Goal: Task Accomplishment & Management: Complete application form

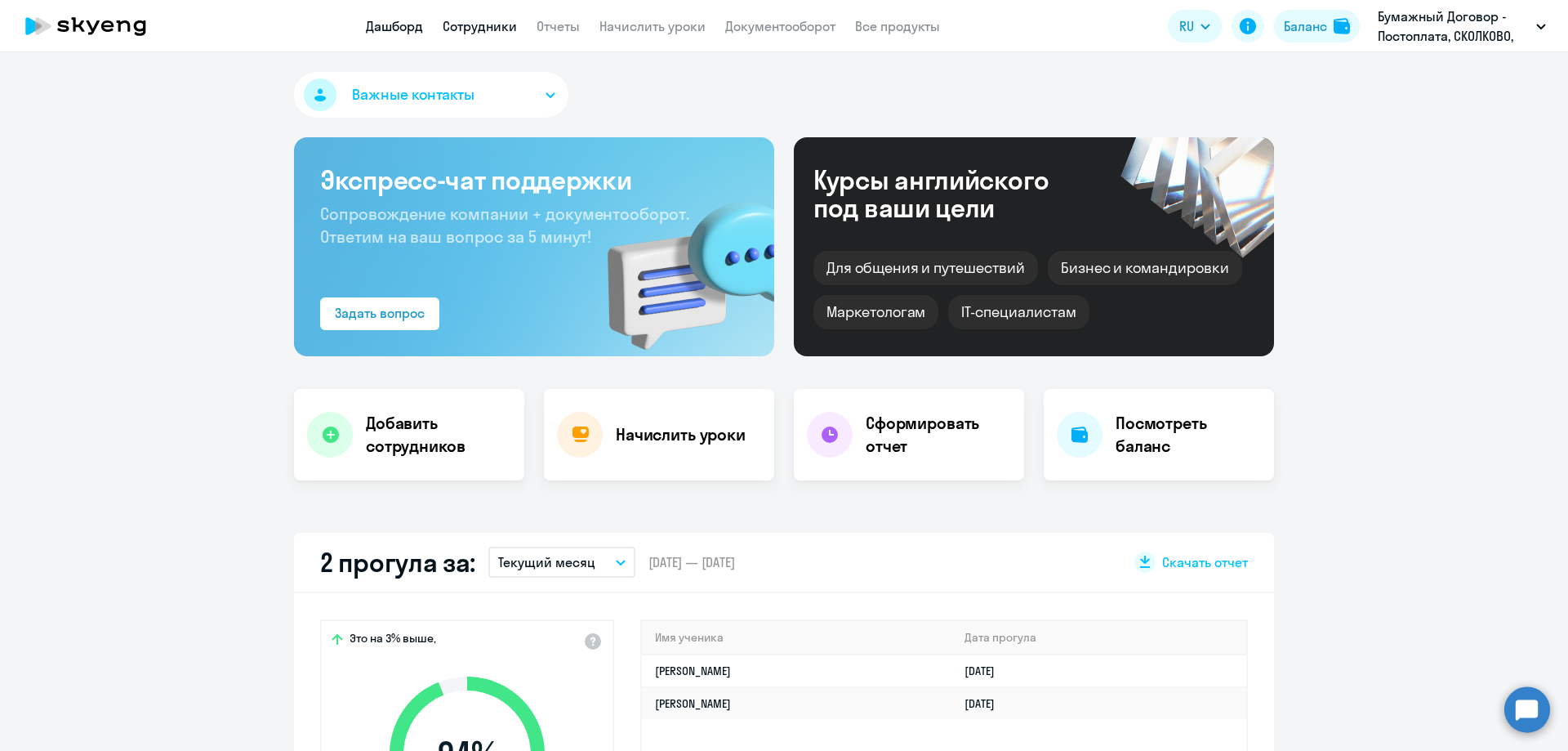
click at [464, 29] on link "Сотрудники" at bounding box center [480, 26] width 75 height 17
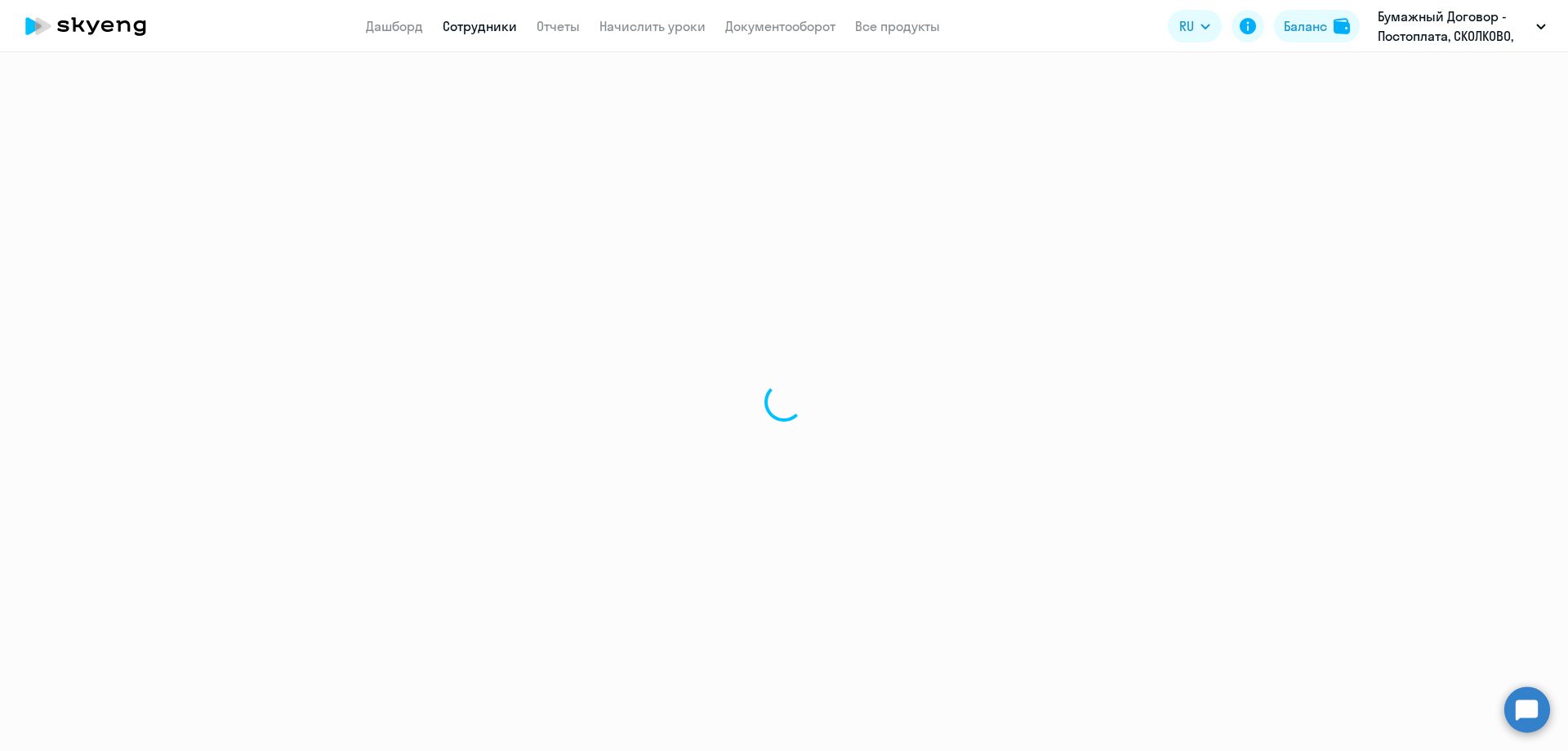
select select "30"
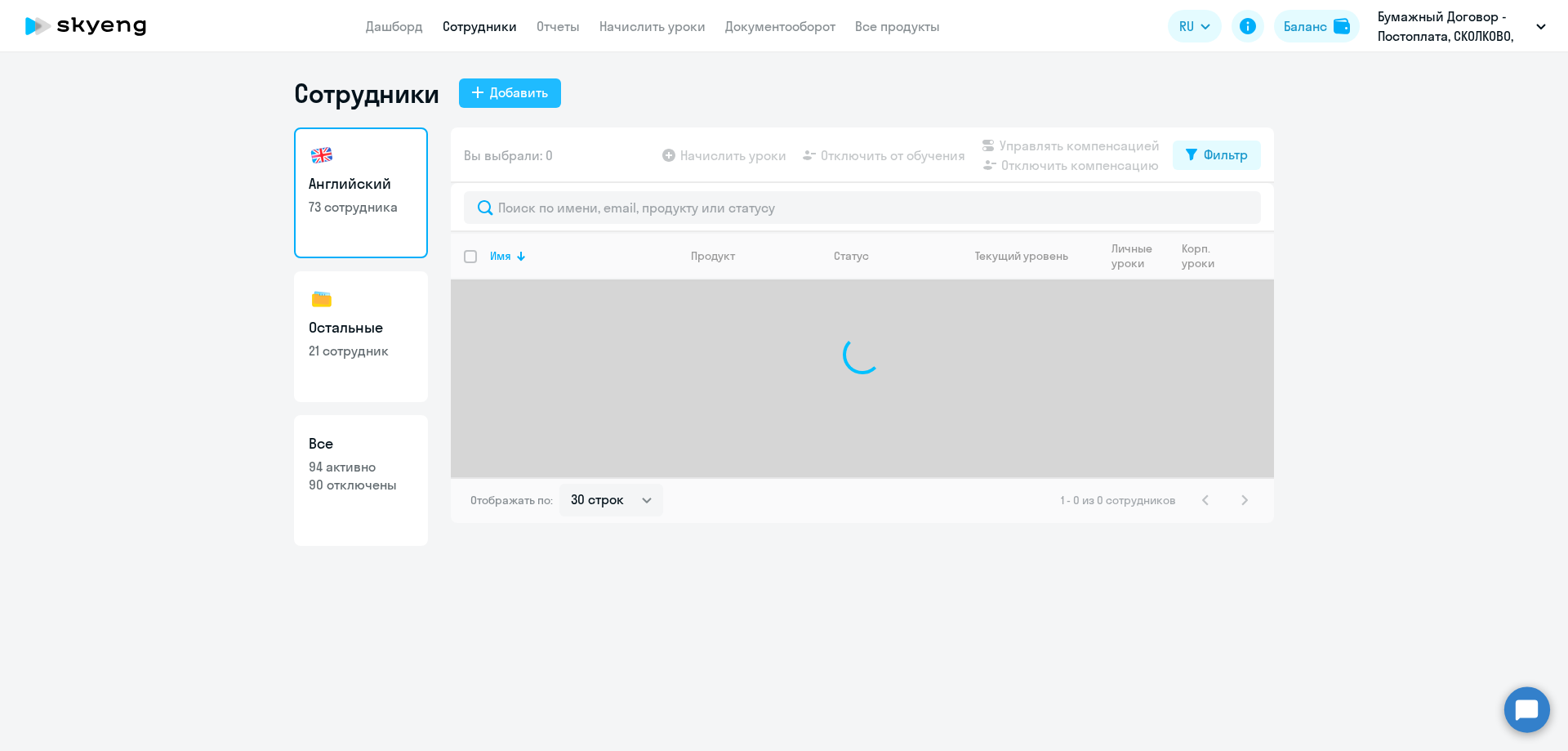
click at [513, 100] on div "Добавить" at bounding box center [518, 93] width 58 height 20
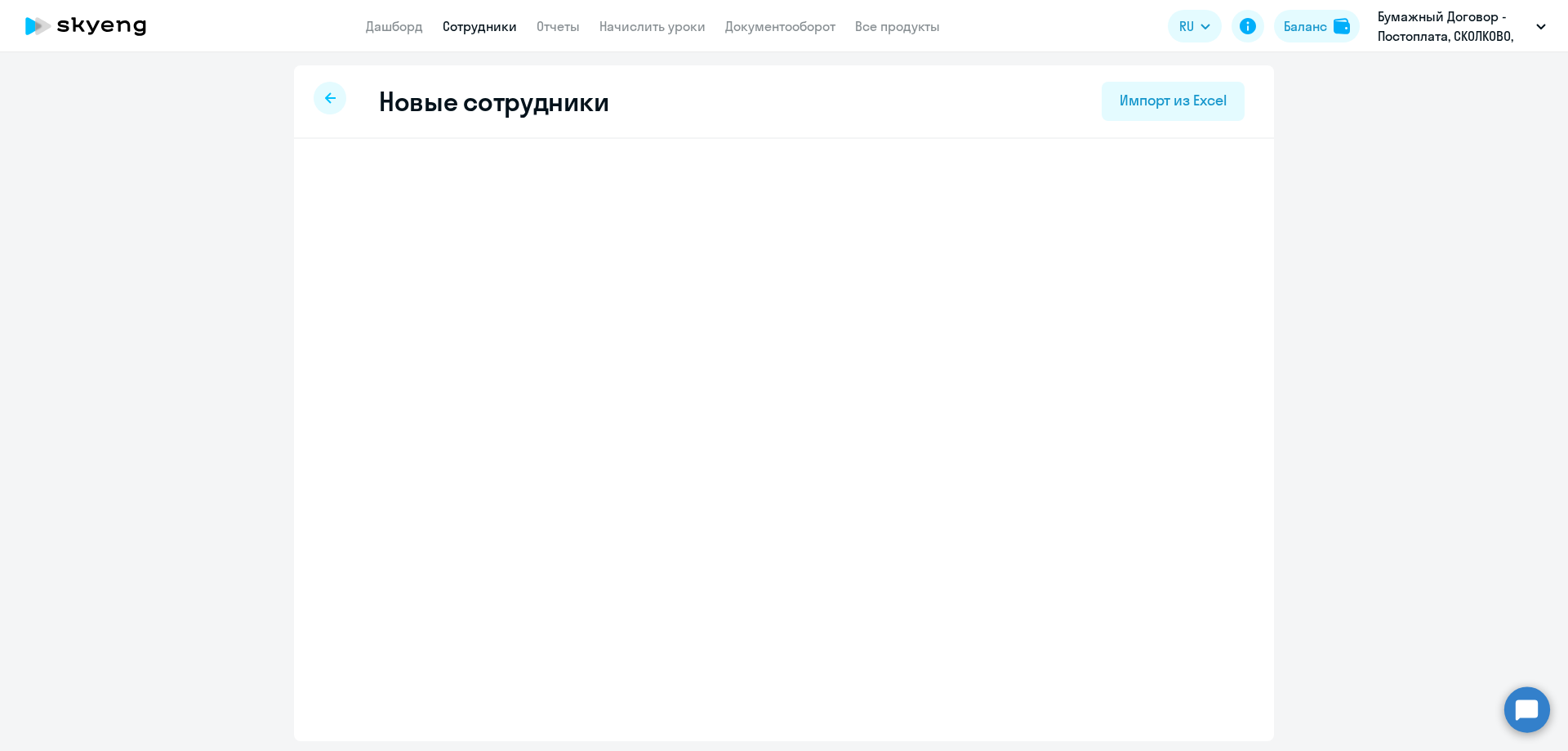
select select "english_adult_not_native_speaker"
select select "3"
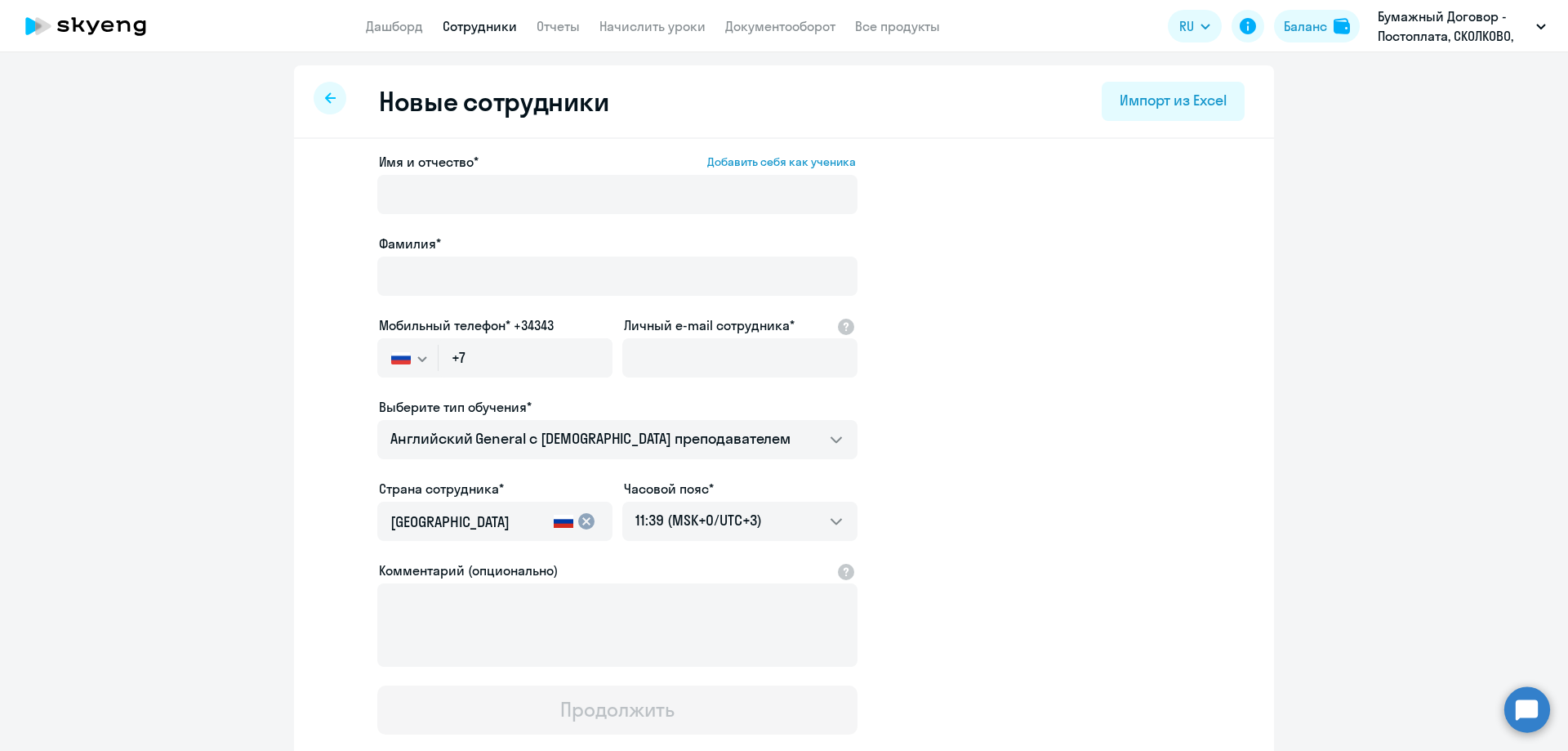
click at [487, 171] on div "Имя и отчество* Добавить себя как ученика" at bounding box center [618, 186] width 480 height 69
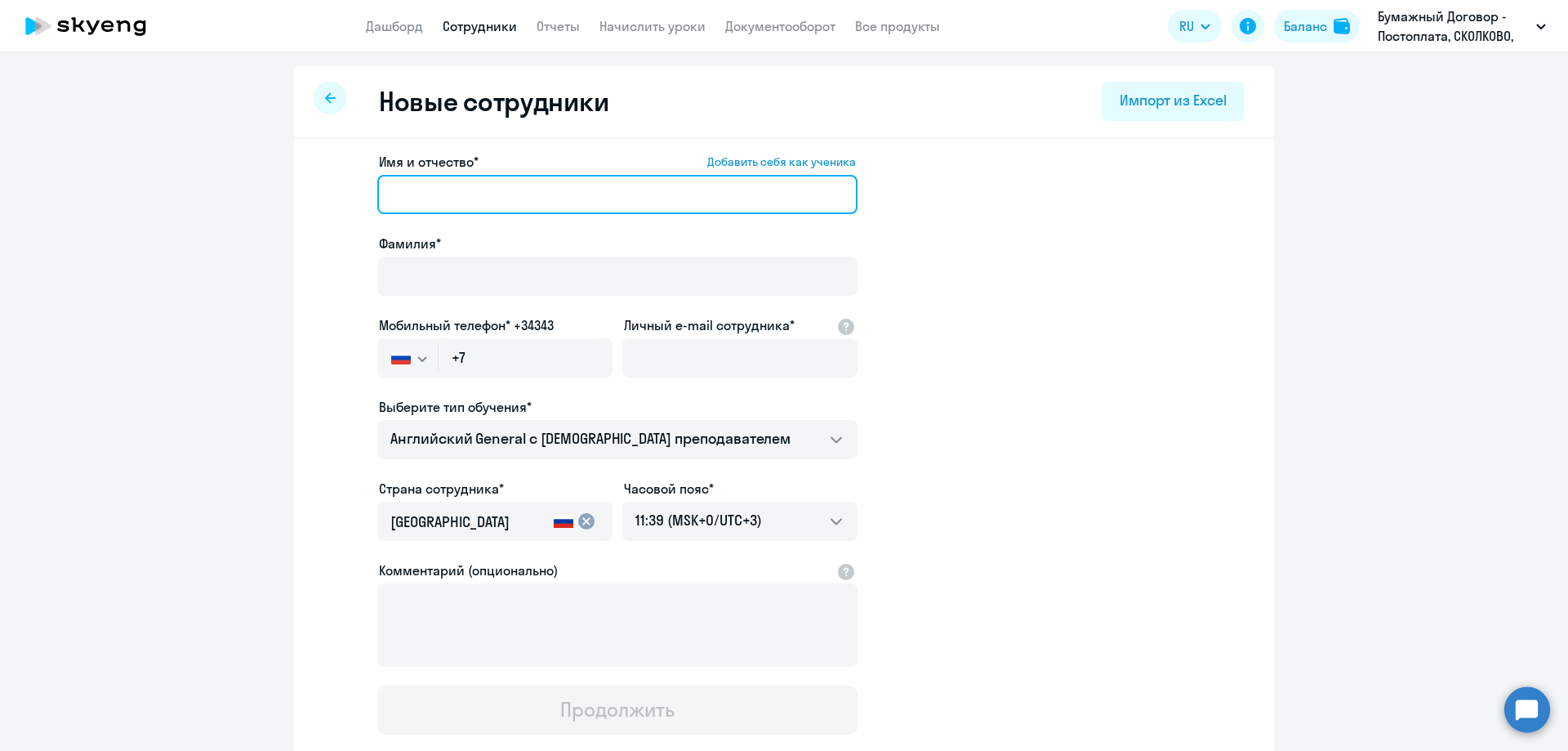
click at [485, 183] on input "Имя и отчество* Добавить себя как ученика" at bounding box center [618, 195] width 480 height 39
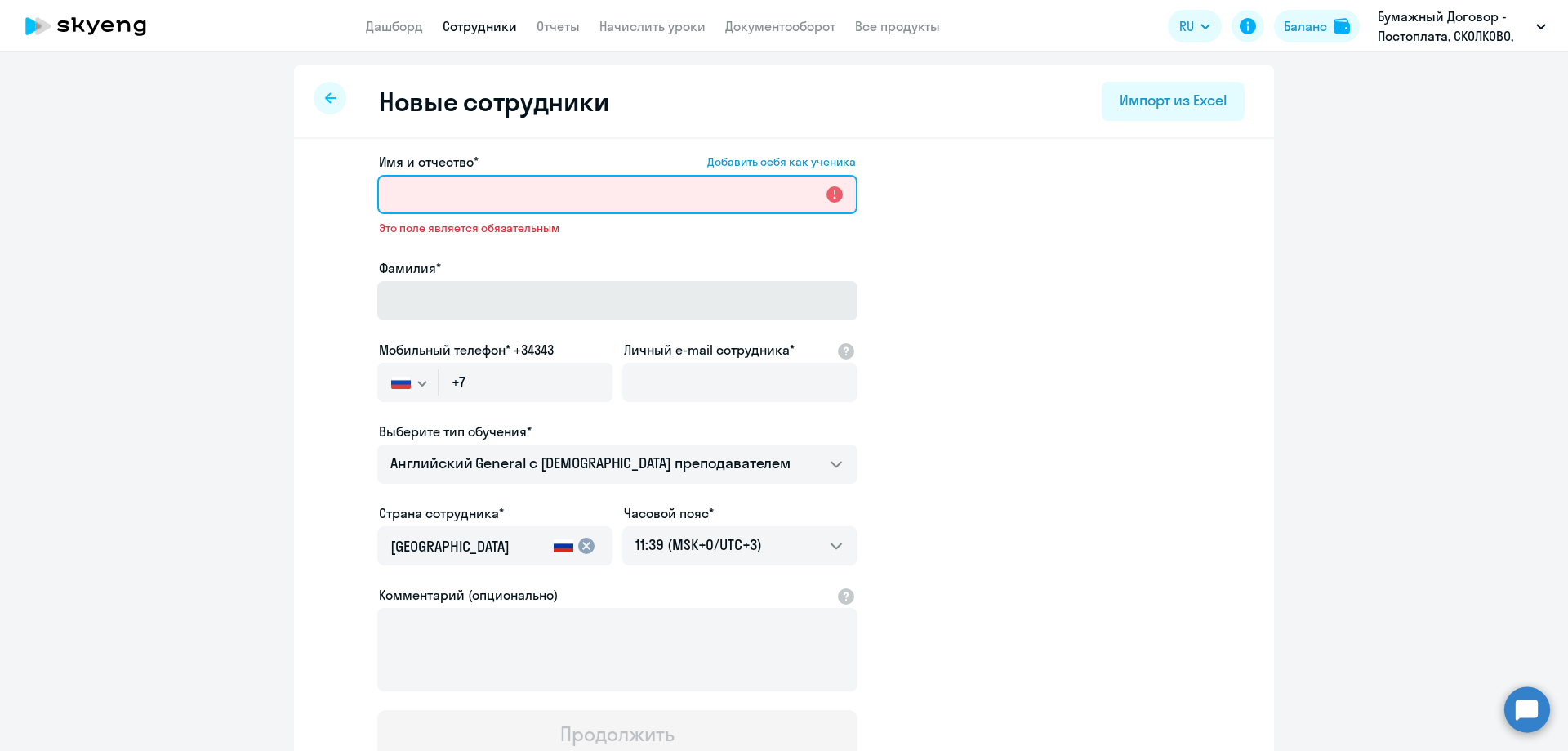
paste input "[PERSON_NAME]"
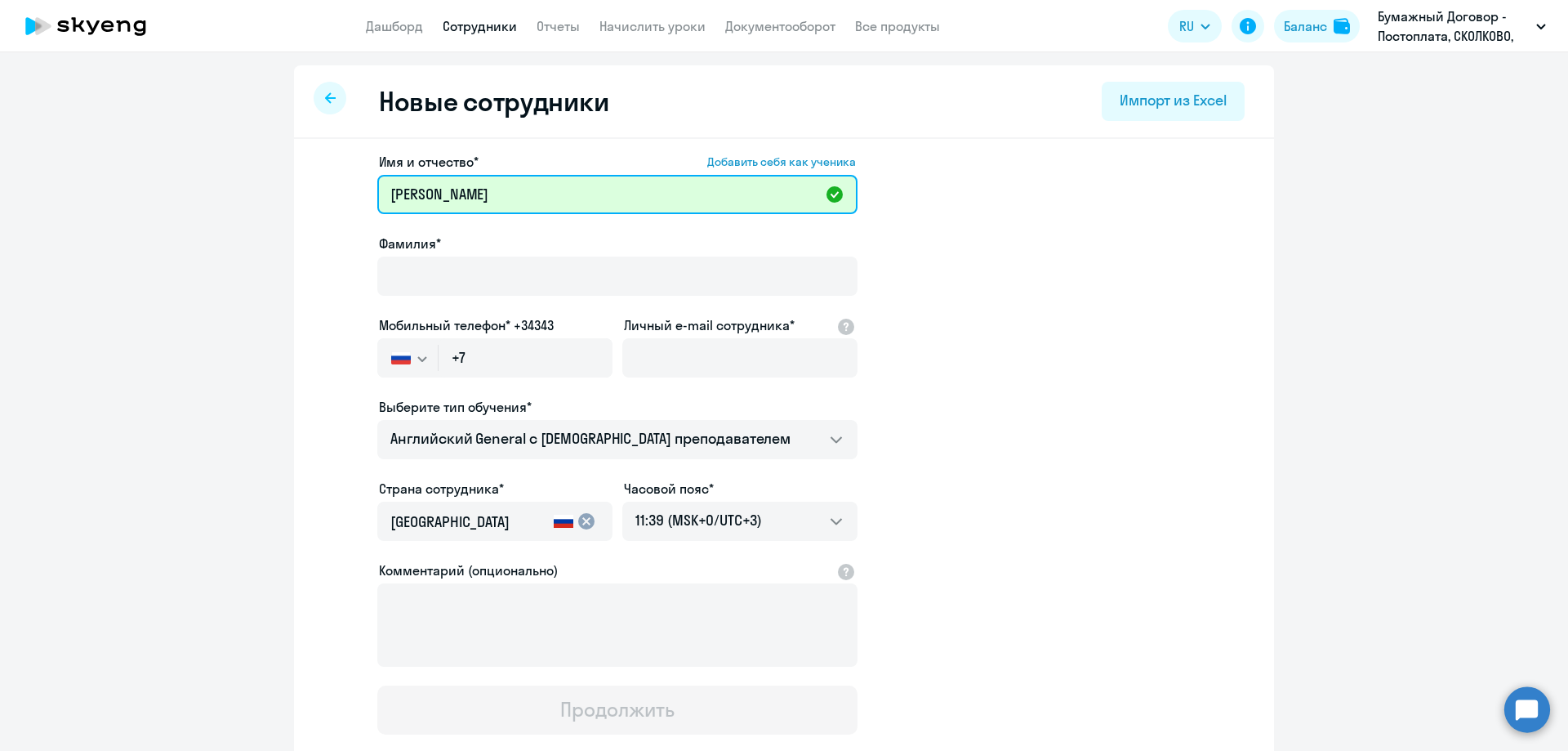
drag, startPoint x: 456, startPoint y: 192, endPoint x: 345, endPoint y: 179, distance: 111.8
click at [345, 179] on app-new-student-form "Имя и отчество* Добавить себя как ученика [PERSON_NAME]* Мобильный телефон* +34…" at bounding box center [783, 443] width 928 height 583
type input "[PERSON_NAME]"
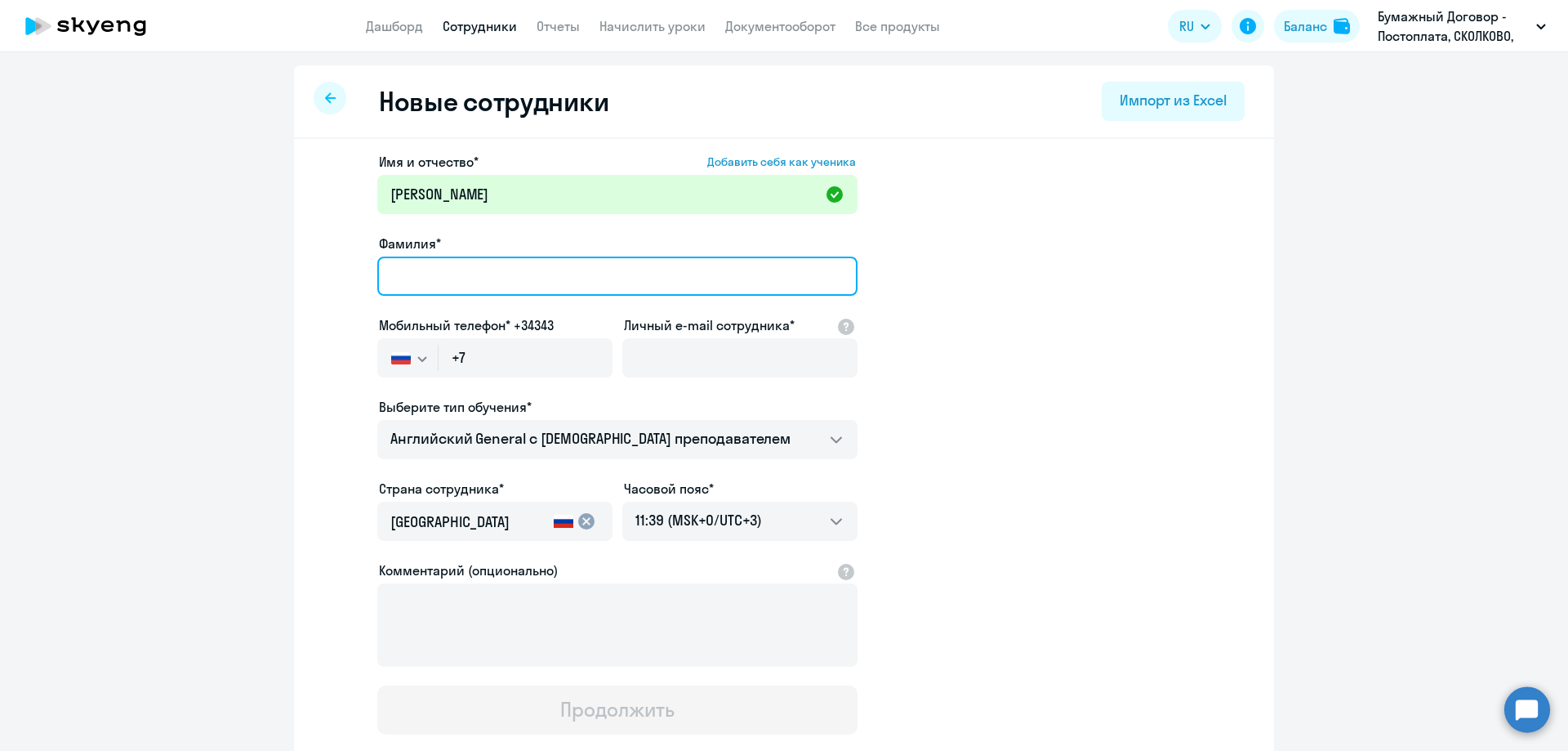
click at [424, 272] on input "Фамилия*" at bounding box center [618, 277] width 480 height 39
paste input "Бозорова"
type input "Бозорова"
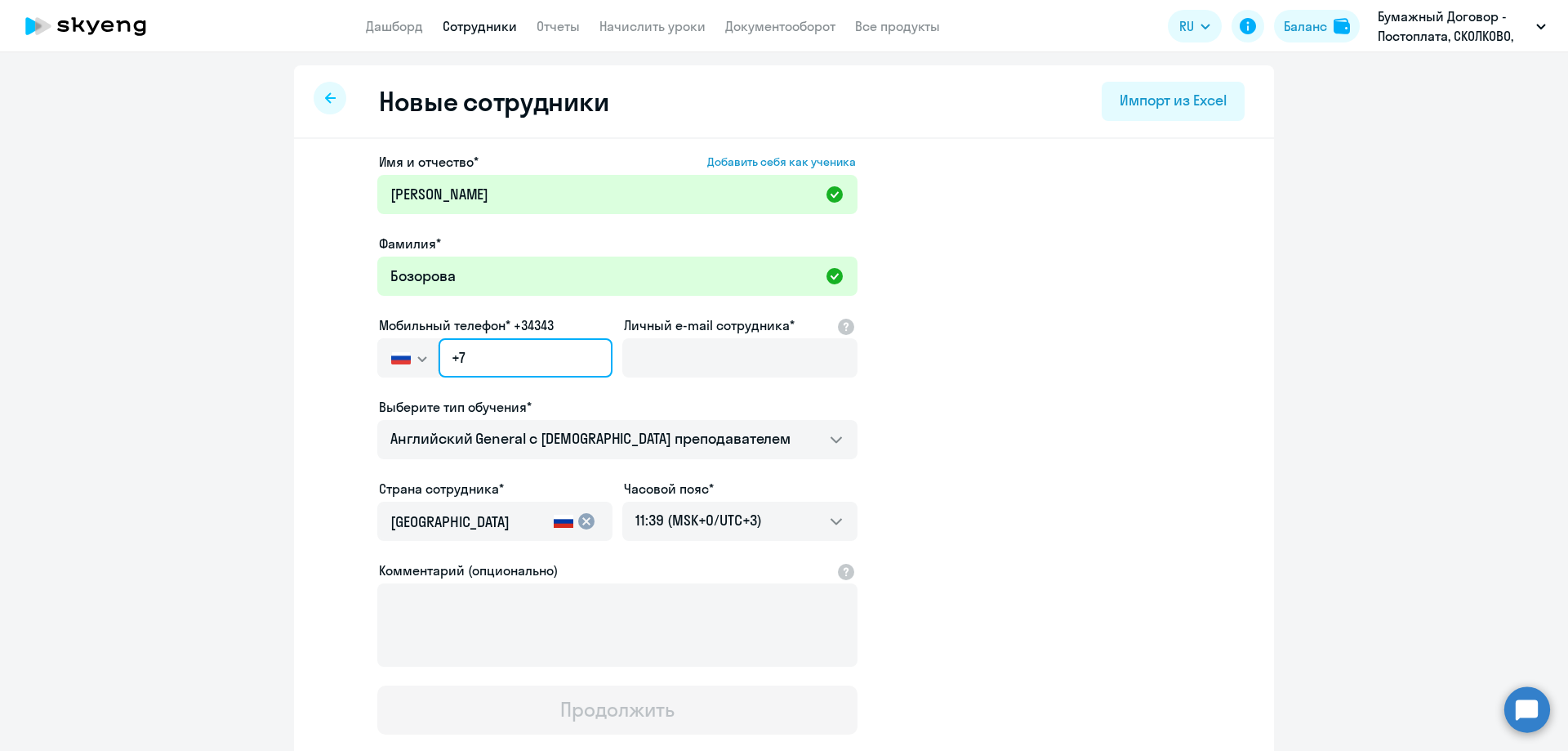
click at [509, 354] on input "+7" at bounding box center [525, 358] width 174 height 39
paste input "[PHONE_NUMBER]"
type input "[PHONE_NUMBER]"
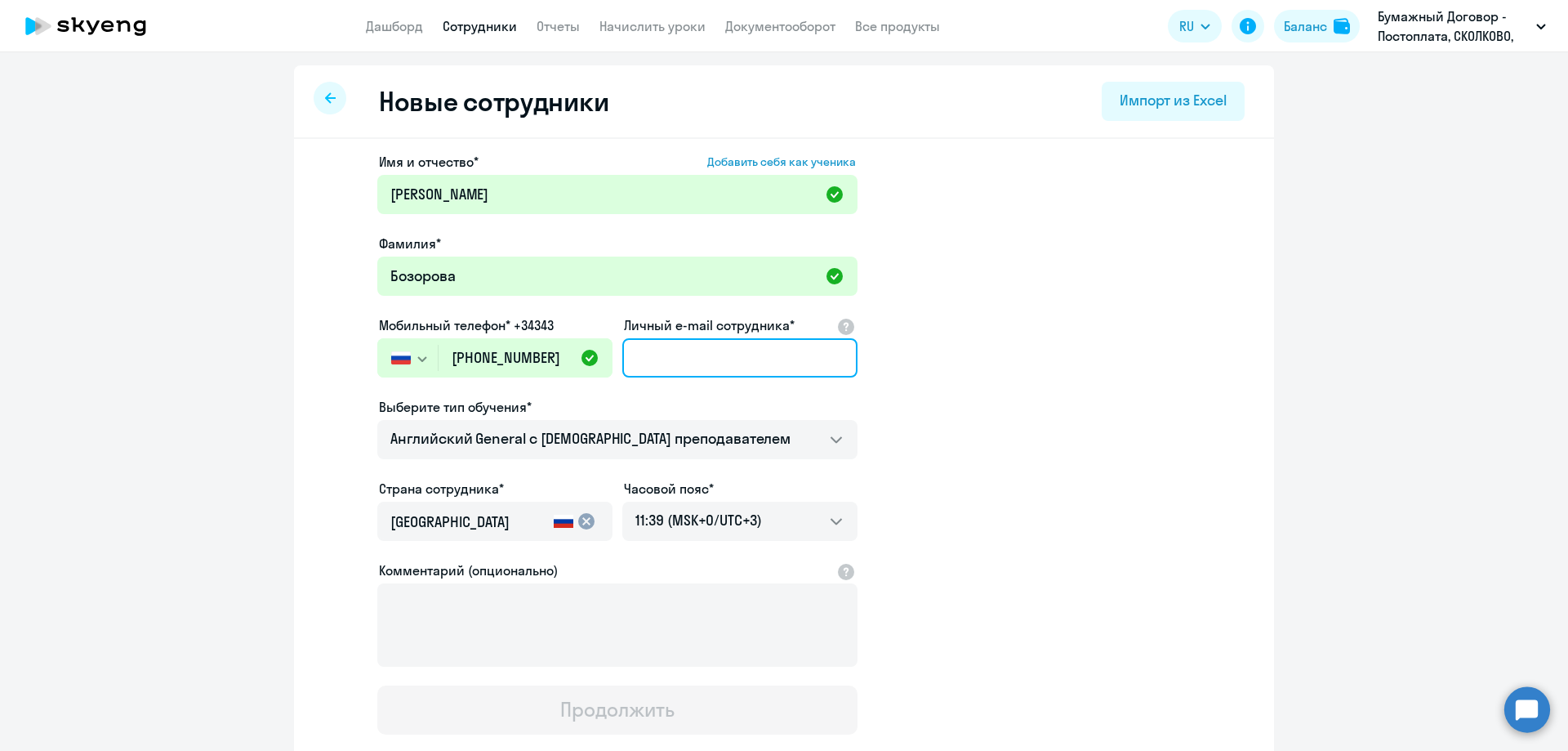
click at [706, 361] on input "Личный e-mail сотрудника*" at bounding box center [740, 358] width 235 height 39
paste input "[EMAIL_ADDRESS][DOMAIN_NAME]"
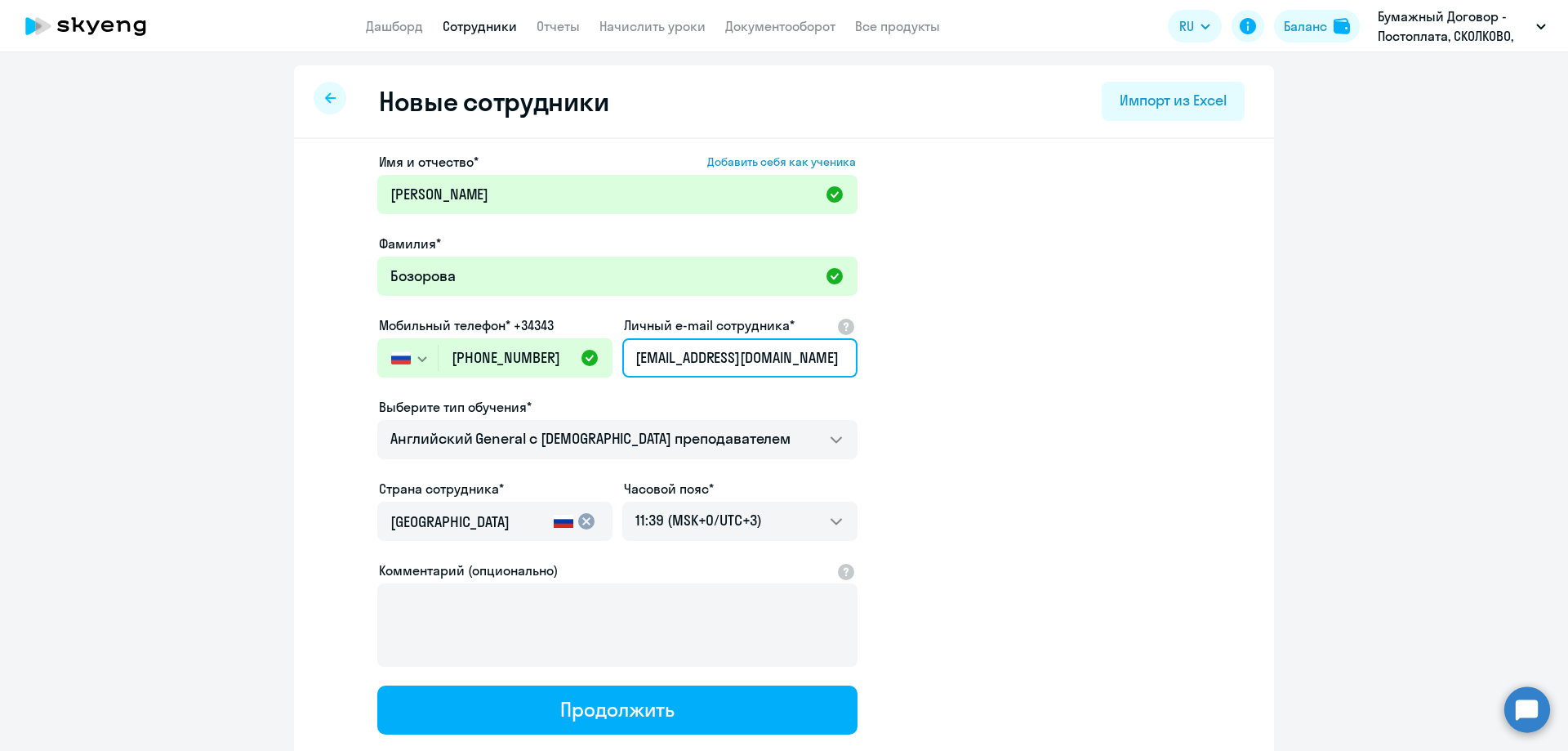
type input "[EMAIL_ADDRESS][DOMAIN_NAME]"
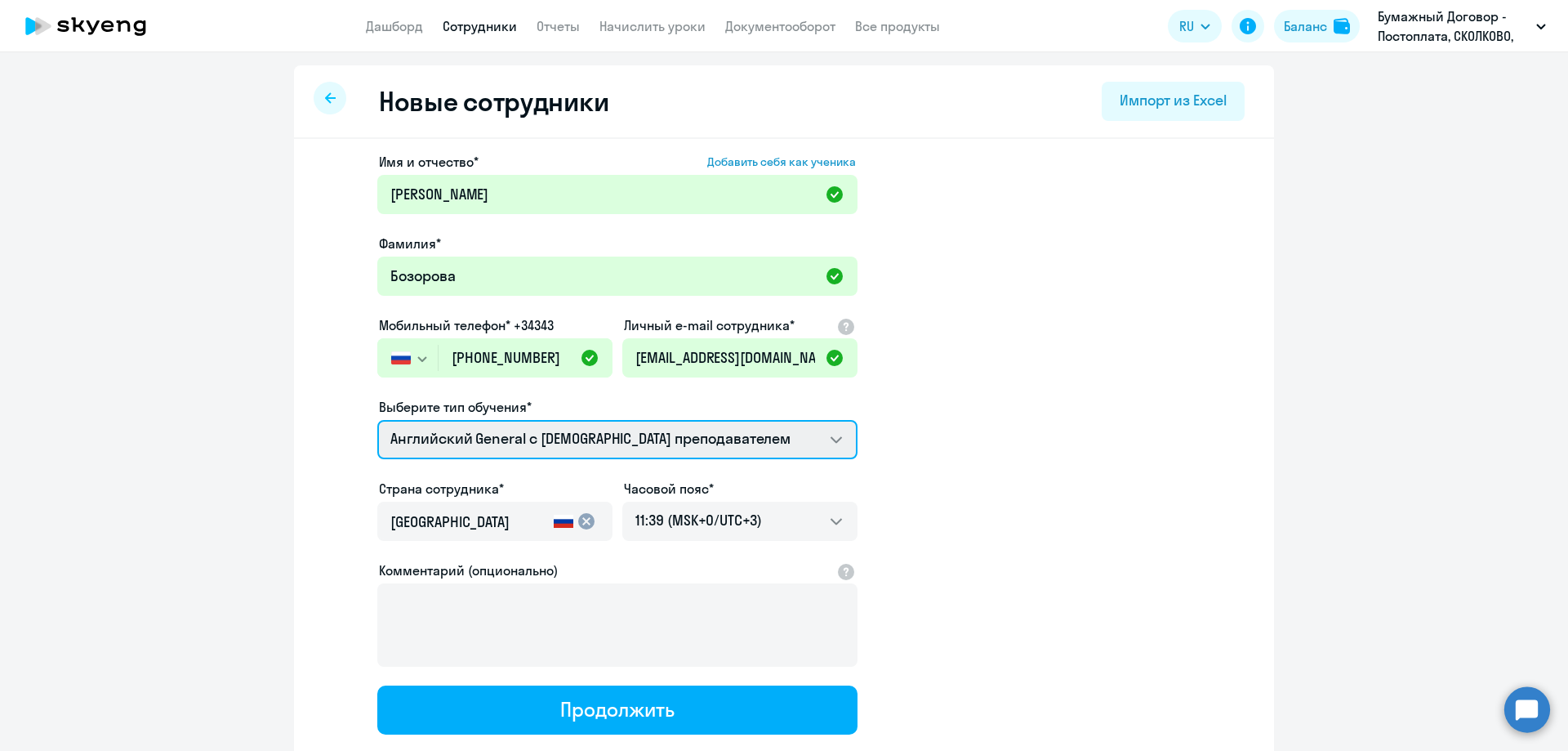
click at [572, 445] on select "Screening Test Talks 15 минутные разговоры на английском Премиум [DEMOGRAPHIC_D…" at bounding box center [618, 440] width 480 height 39
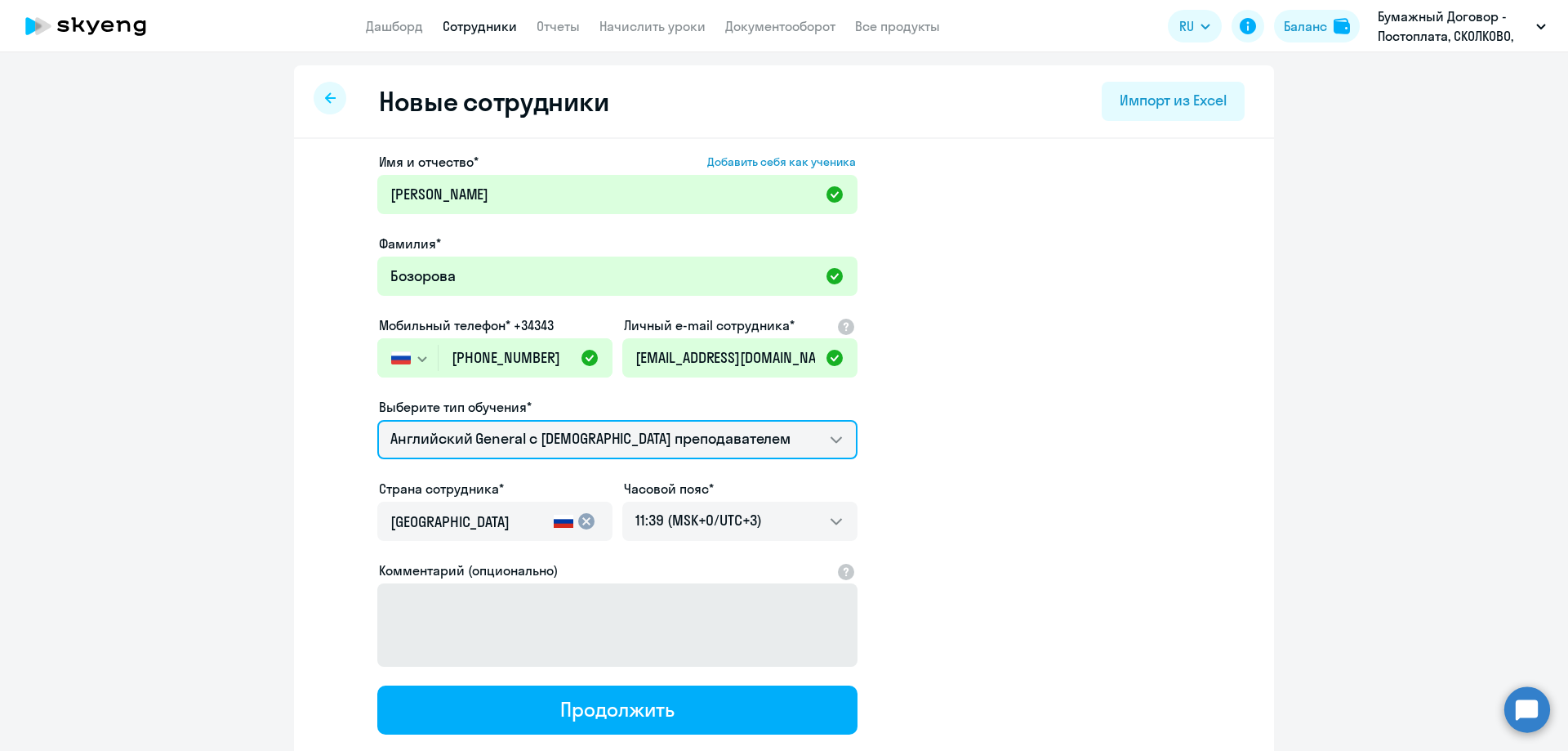
select select "english_adult_not_native_speaker_premium"
click at [378, 420] on select "Screening Test Talks 15 минутные разговоры на английском Премиум [DEMOGRAPHIC_D…" at bounding box center [618, 440] width 480 height 39
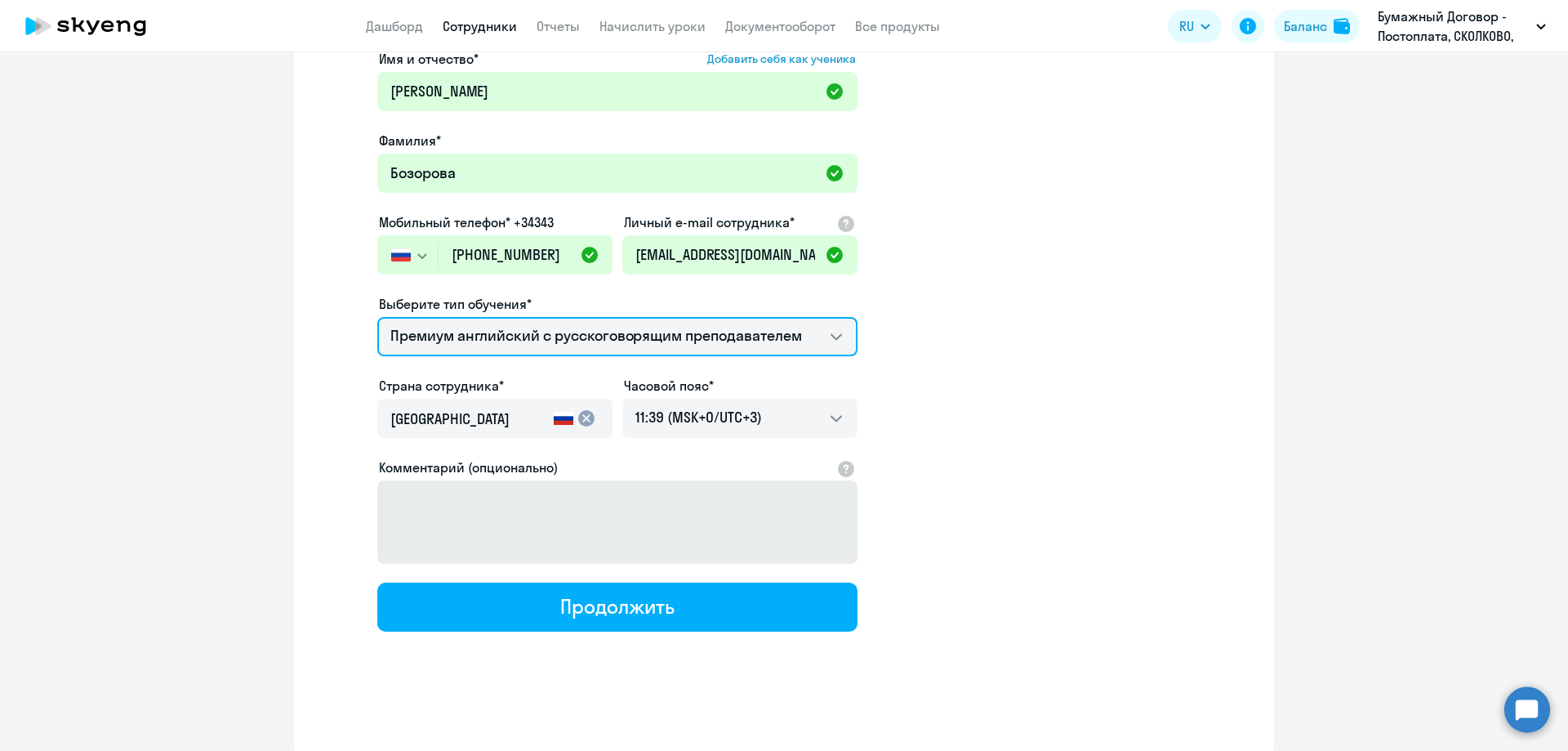
scroll to position [105, 0]
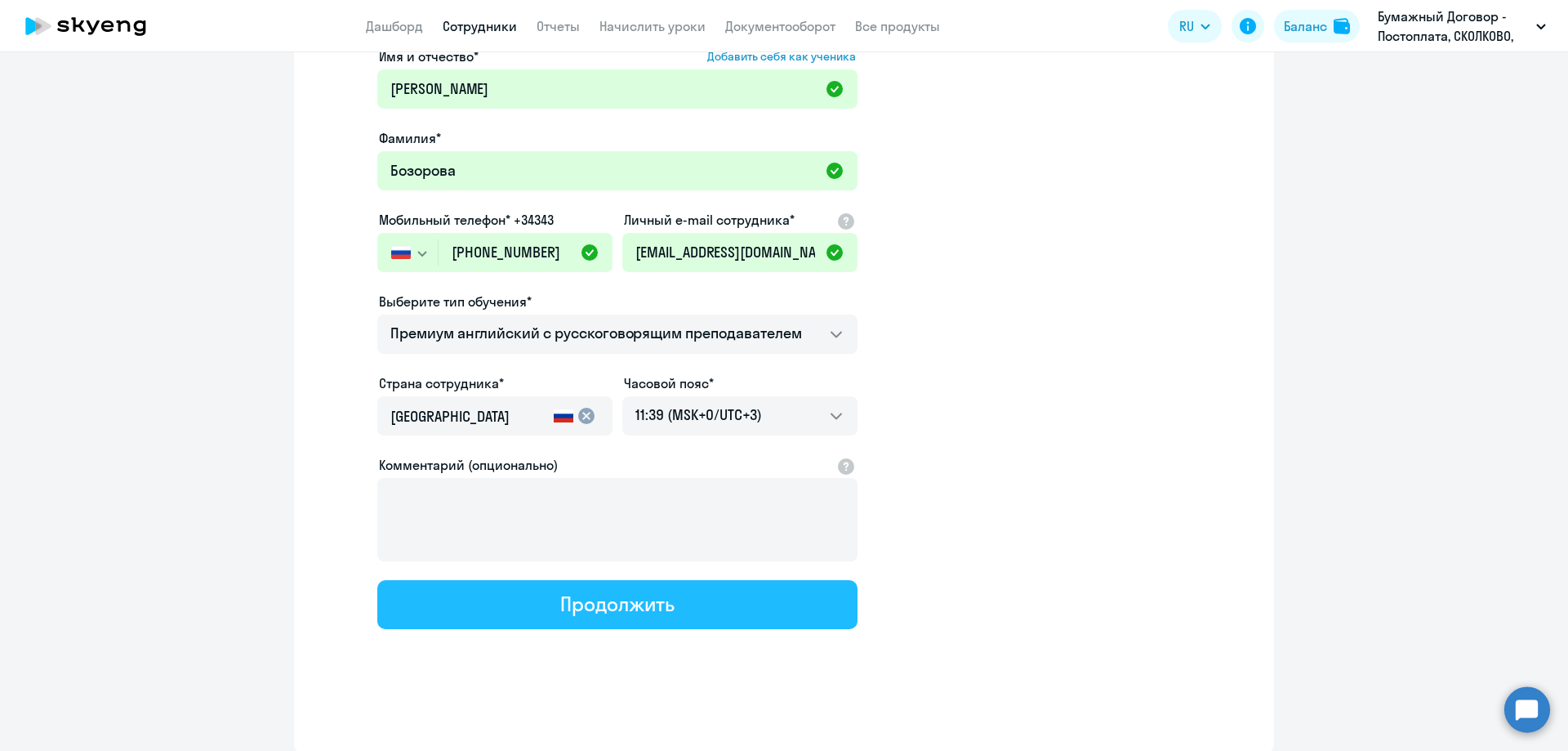
click at [615, 591] on div "Продолжить" at bounding box center [617, 603] width 113 height 27
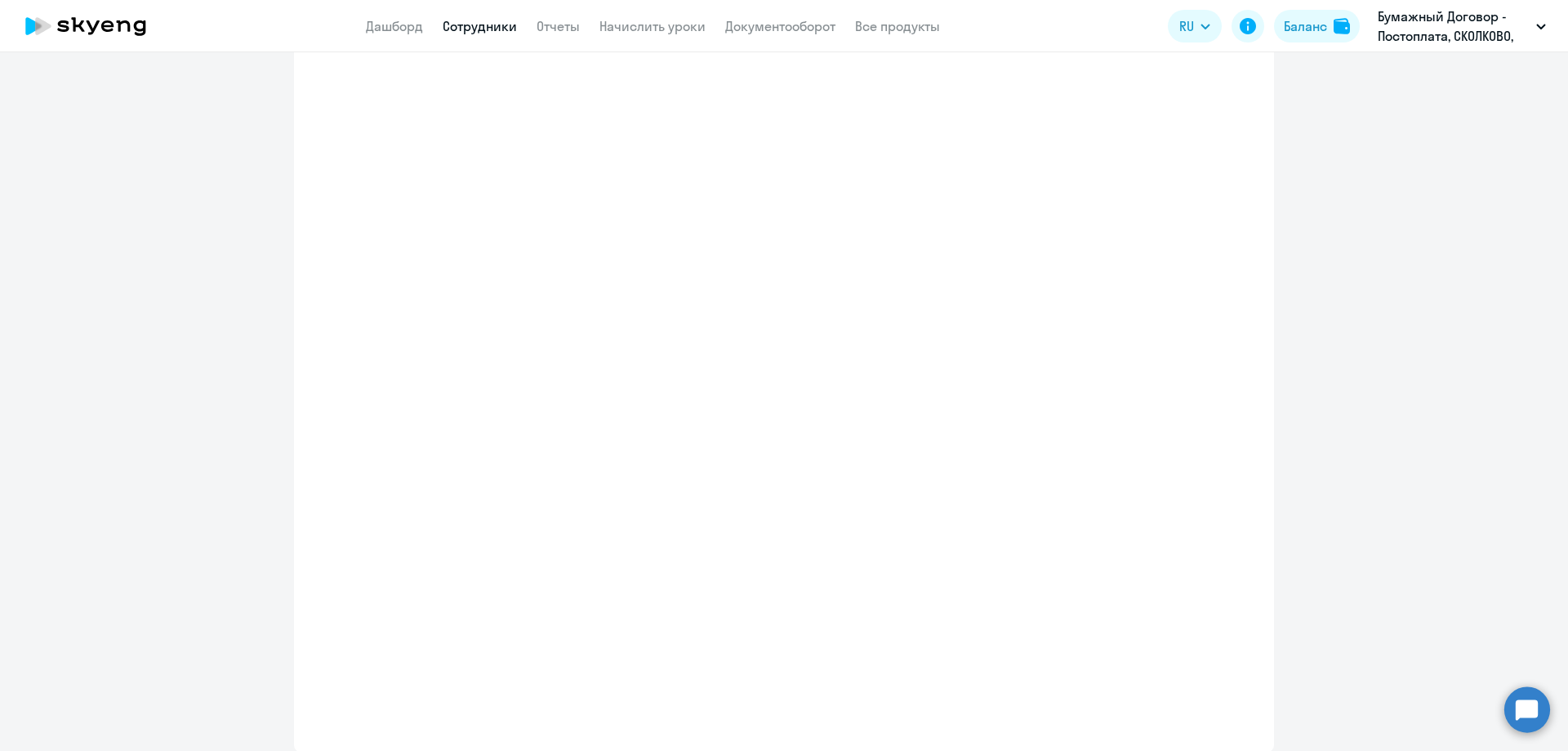
select select "english_adult_not_native_speaker_premium"
select select "3"
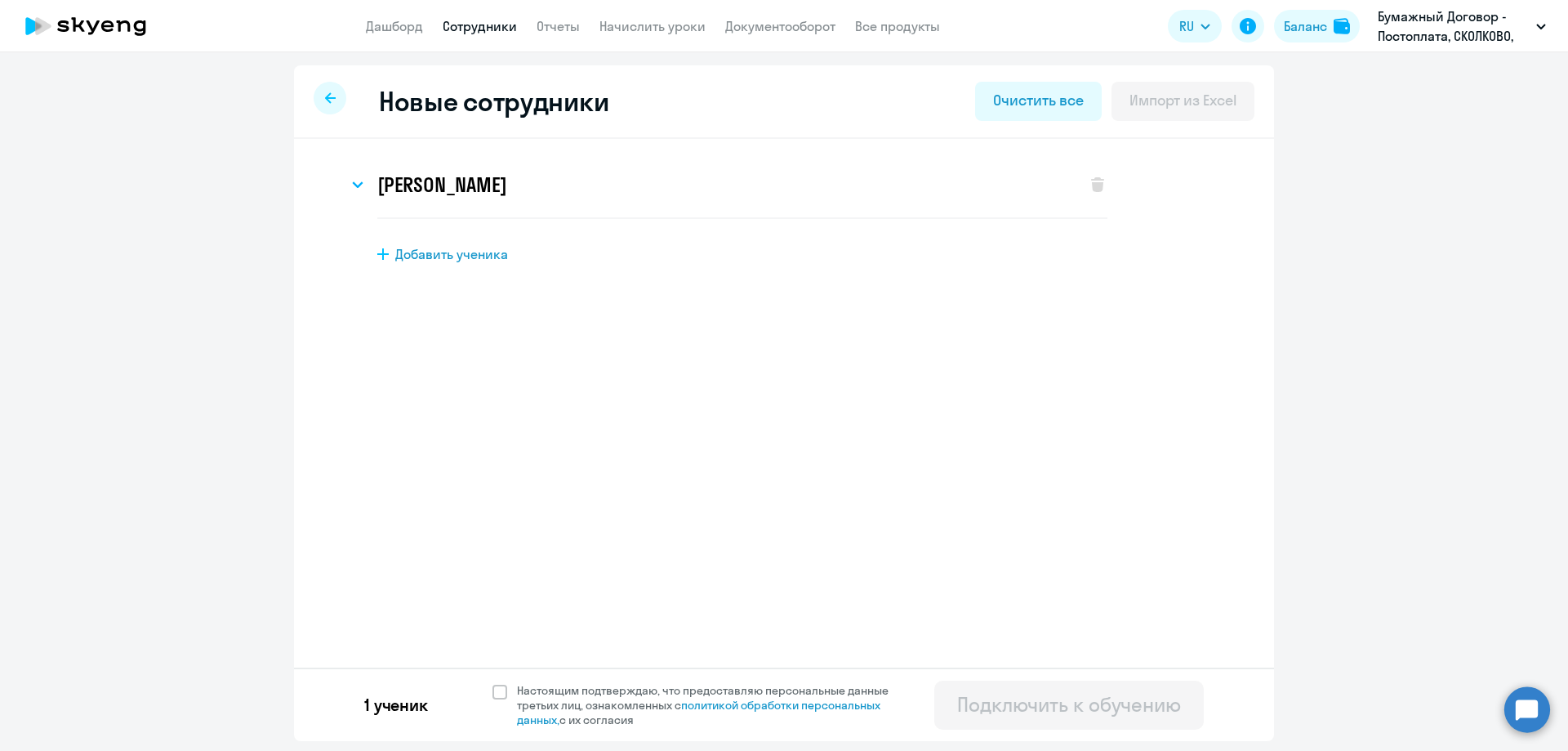
scroll to position [0, 0]
click at [446, 257] on span "Добавить ученика" at bounding box center [452, 254] width 113 height 18
select select "english_adult_not_native_speaker"
select select "3"
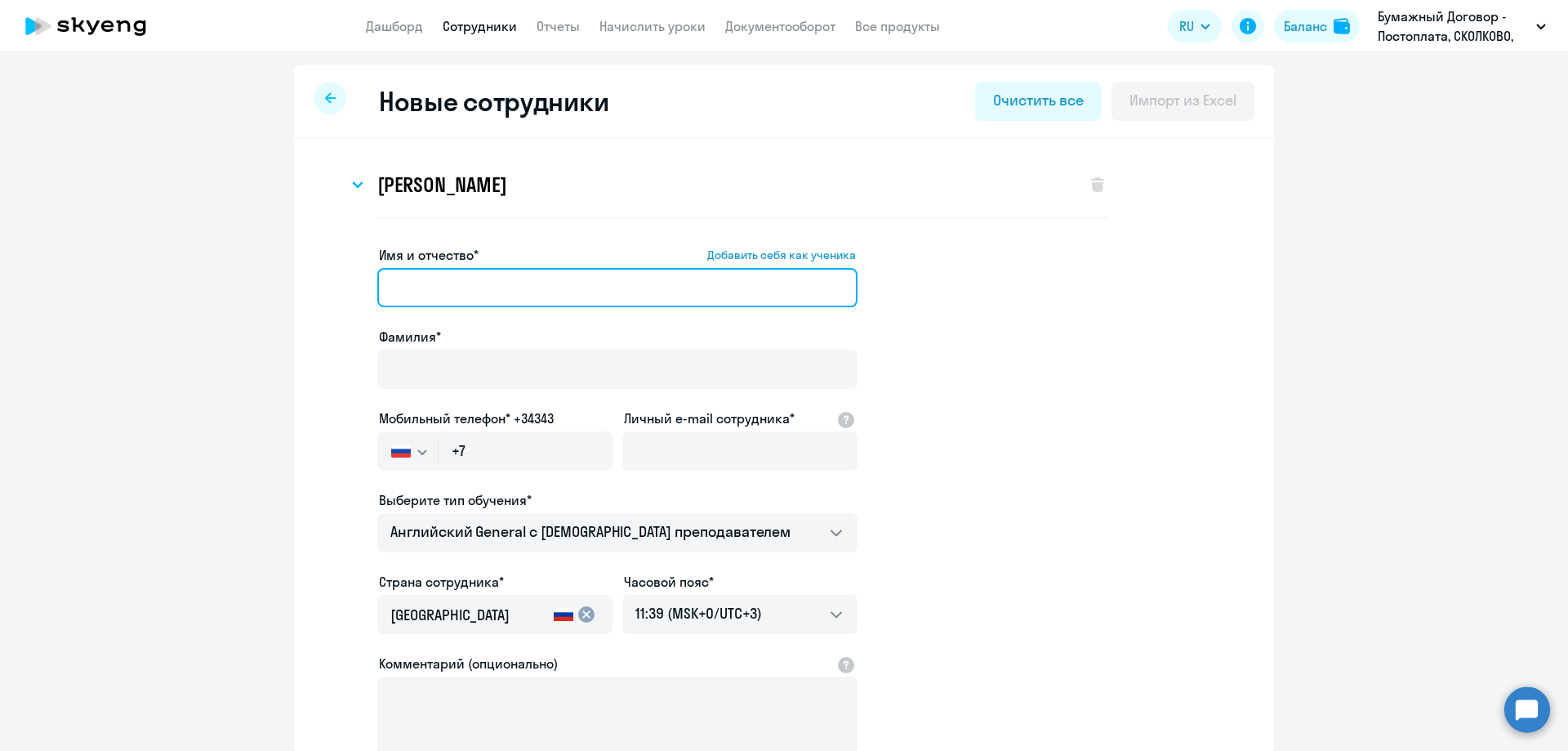
click at [453, 295] on input "Имя и отчество* Добавить себя как ученика" at bounding box center [618, 287] width 480 height 39
paste input "[PERSON_NAME]"
drag, startPoint x: 421, startPoint y: 290, endPoint x: 358, endPoint y: 287, distance: 63.1
click at [358, 287] on app-new-student-form "Имя и отчество* Добавить себя как ученика [PERSON_NAME]* Мобильный телефон* +34…" at bounding box center [783, 536] width 928 height 583
type input "Стела Спартаковна"
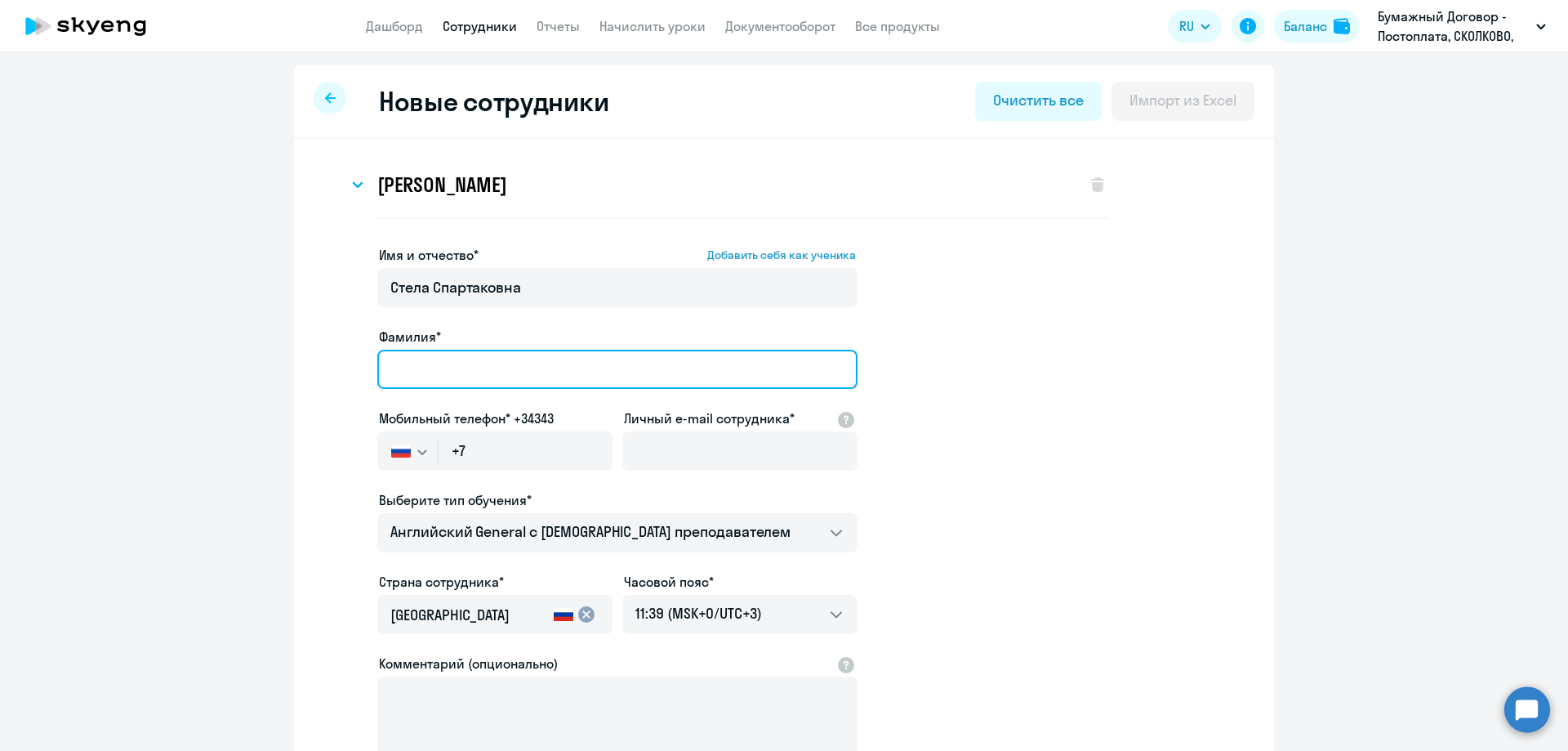
click at [436, 368] on input "Фамилия*" at bounding box center [618, 369] width 480 height 39
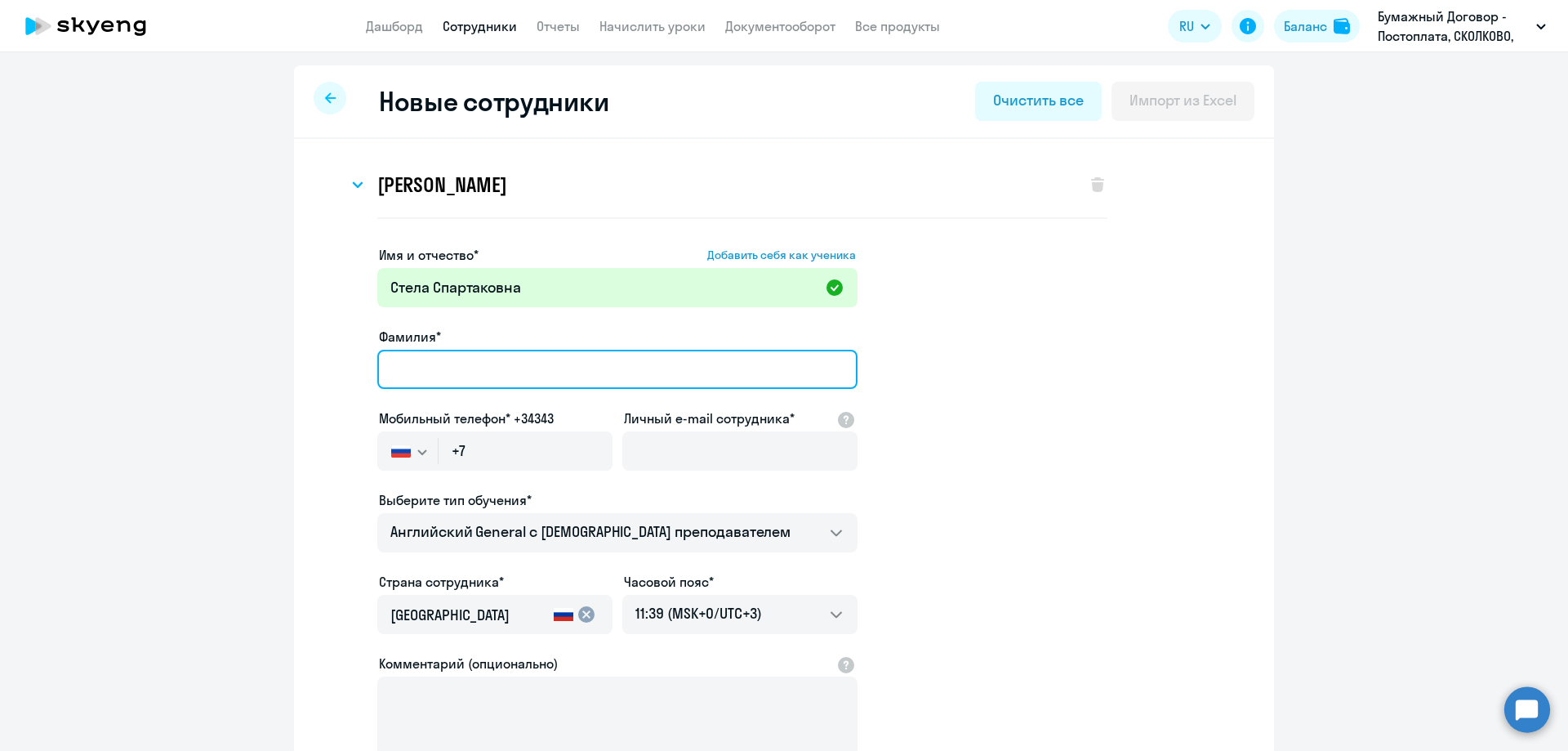
paste input "[PERSON_NAME]"
type input "[PERSON_NAME]"
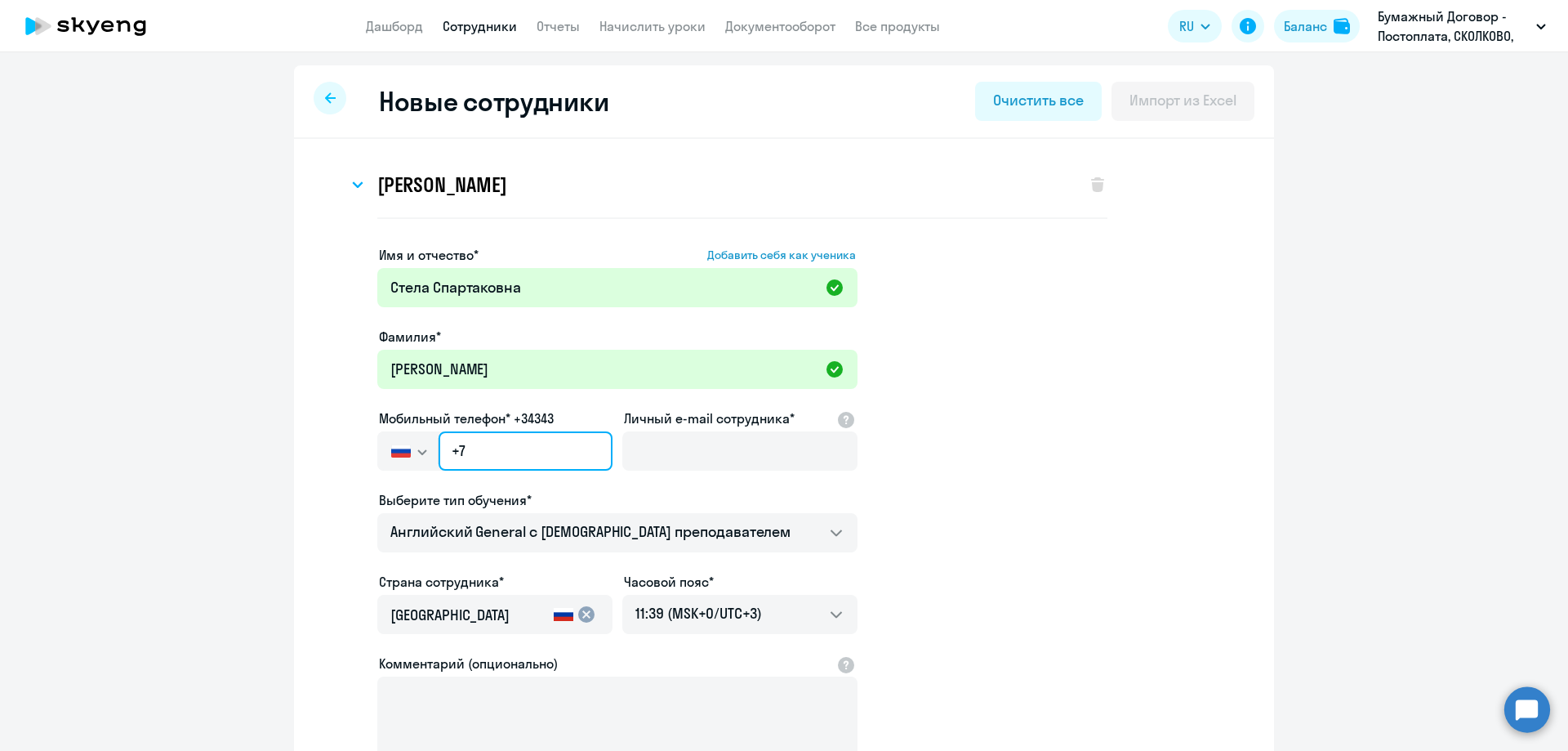
click at [509, 450] on input "+7" at bounding box center [525, 451] width 174 height 39
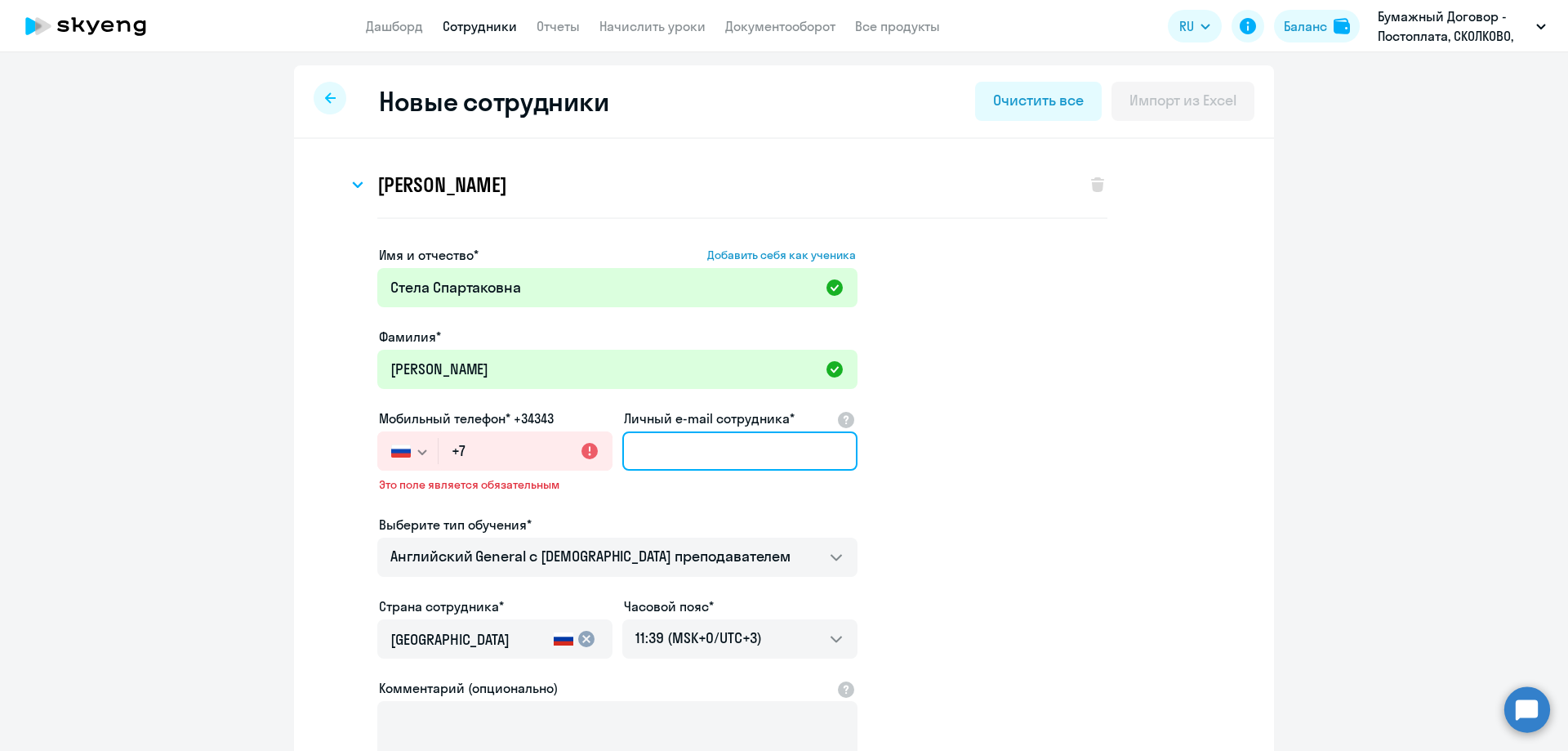
click at [753, 454] on input "Личный e-mail сотрудника*" at bounding box center [740, 451] width 235 height 39
paste input "[EMAIL_ADDRESS][DOMAIN_NAME]"
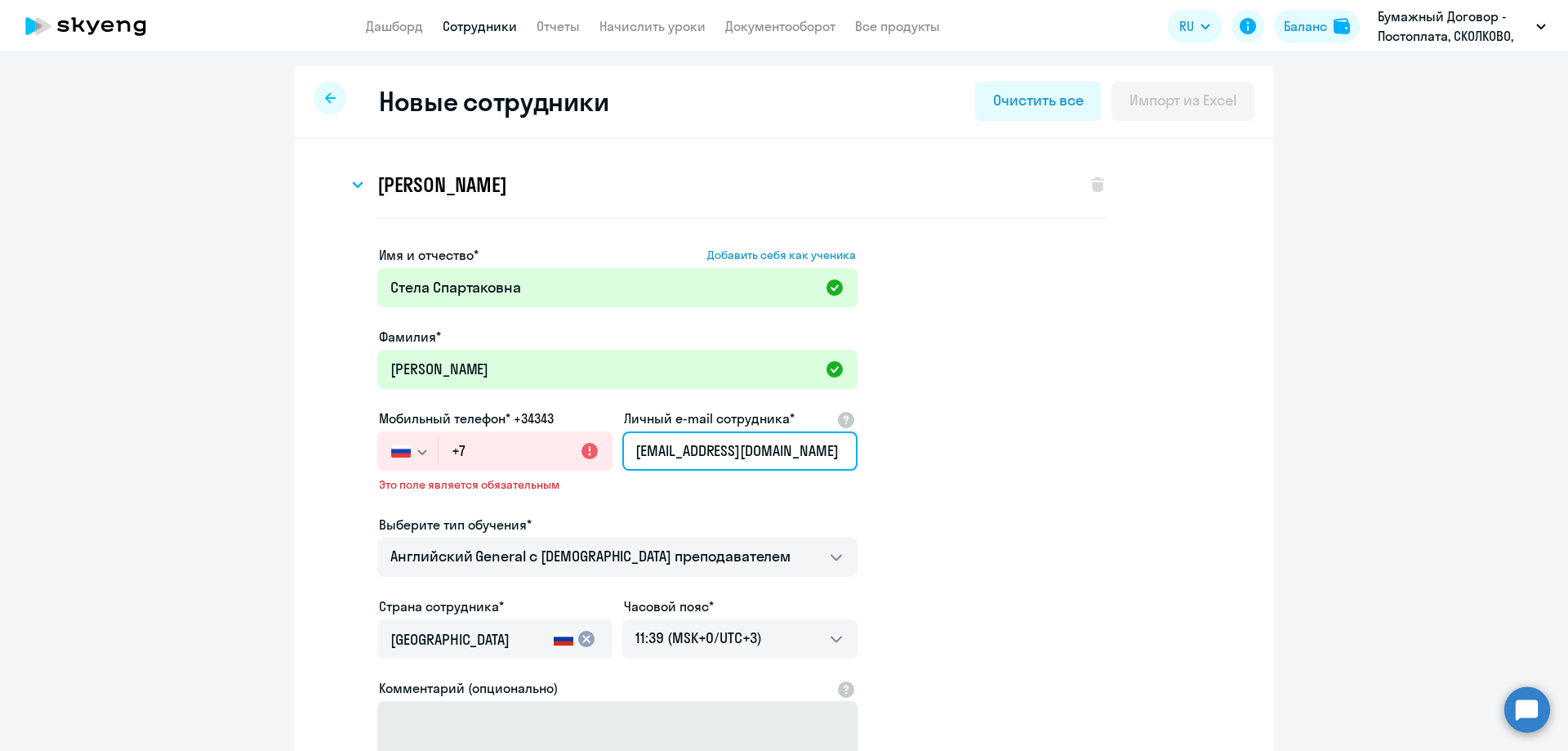
type input "[EMAIL_ADDRESS][DOMAIN_NAME]"
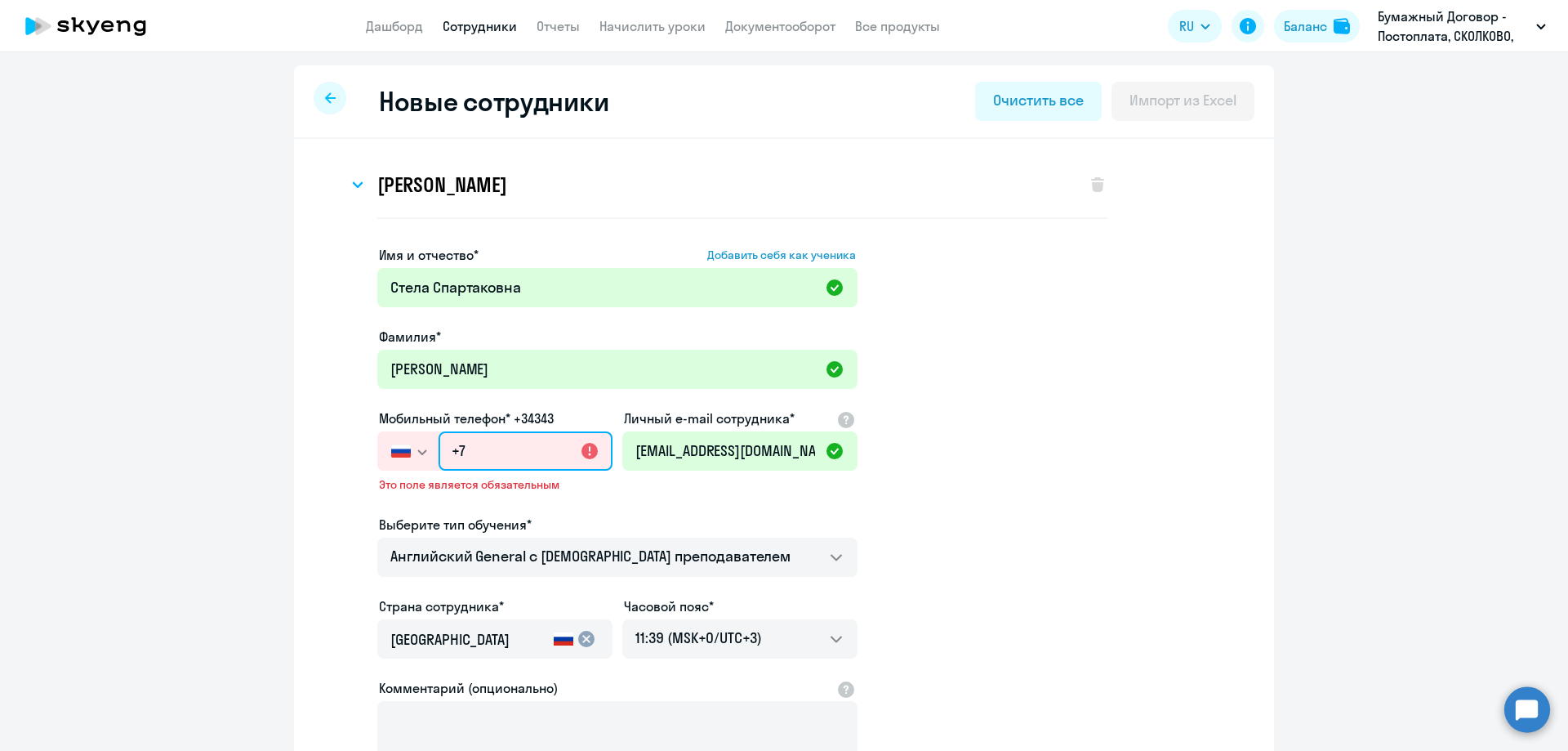
click at [513, 446] on input "+7" at bounding box center [525, 451] width 174 height 39
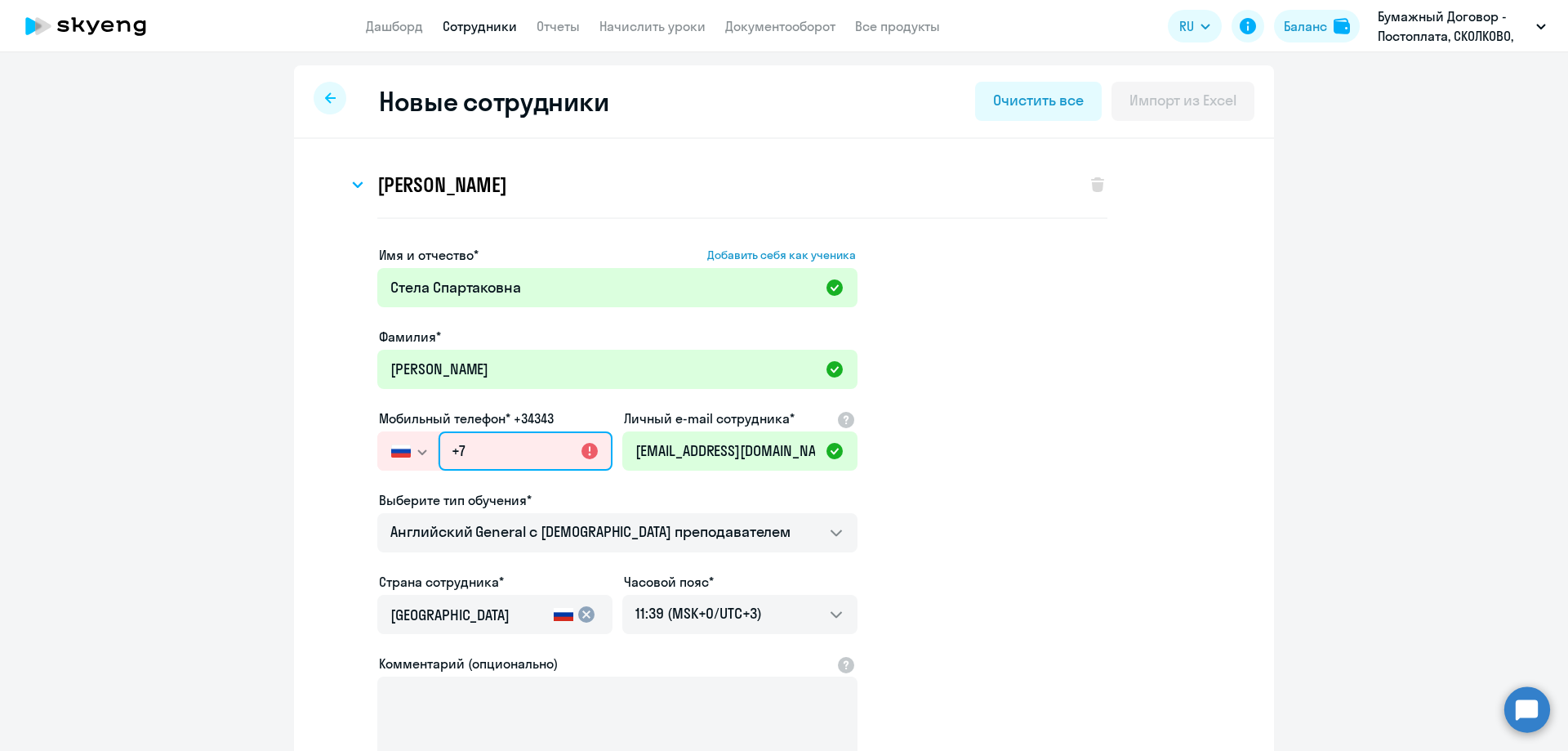
paste input "[PHONE_NUMBER]"
type input "[PHONE_NUMBER]"
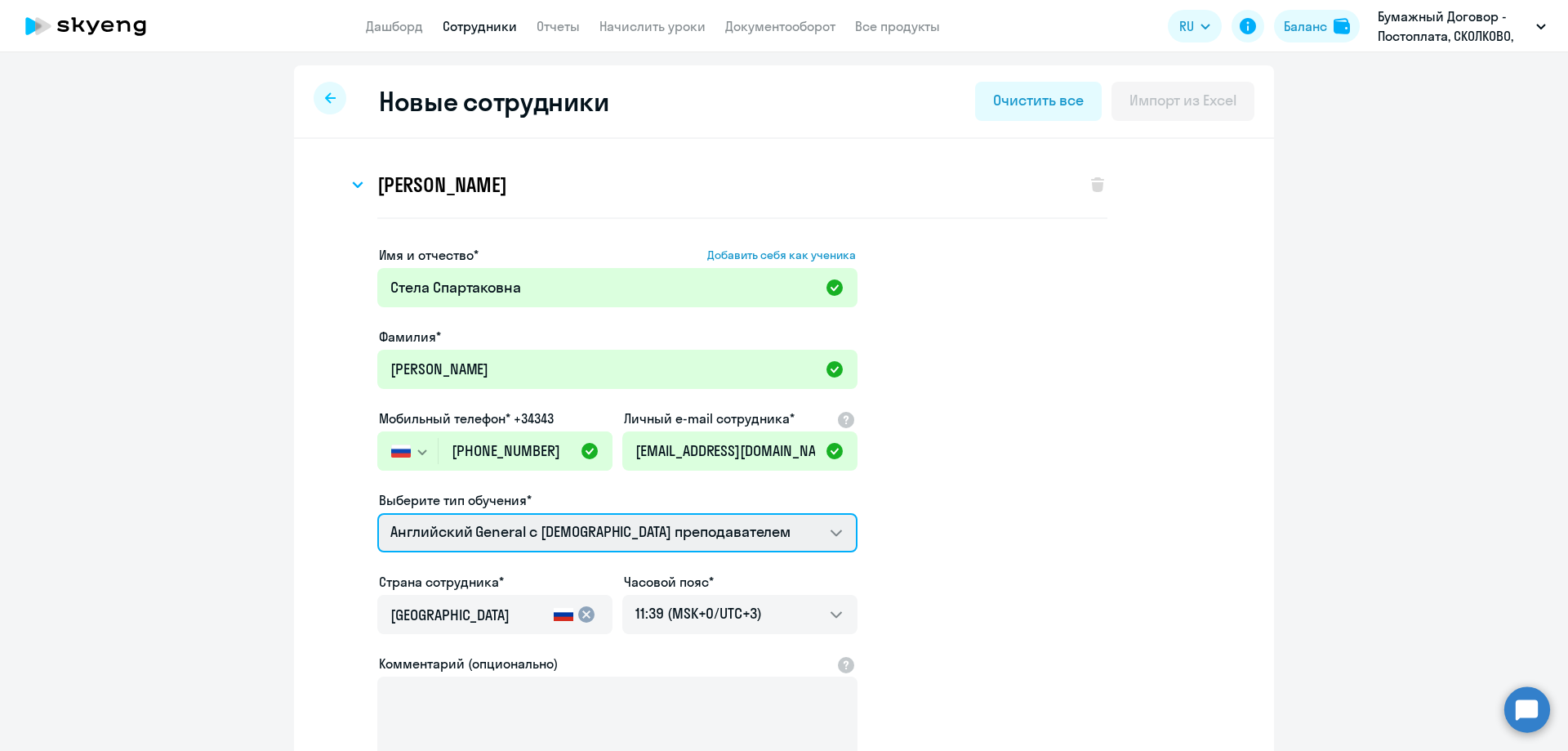
click at [504, 538] on select "Screening Test Talks 15 минутные разговоры на английском Премиум [DEMOGRAPHIC_D…" at bounding box center [618, 532] width 480 height 39
select select "english_adult_not_native_speaker_premium"
click at [378, 513] on select "Screening Test Talks 15 минутные разговоры на английском Премиум [DEMOGRAPHIC_D…" at bounding box center [618, 532] width 480 height 39
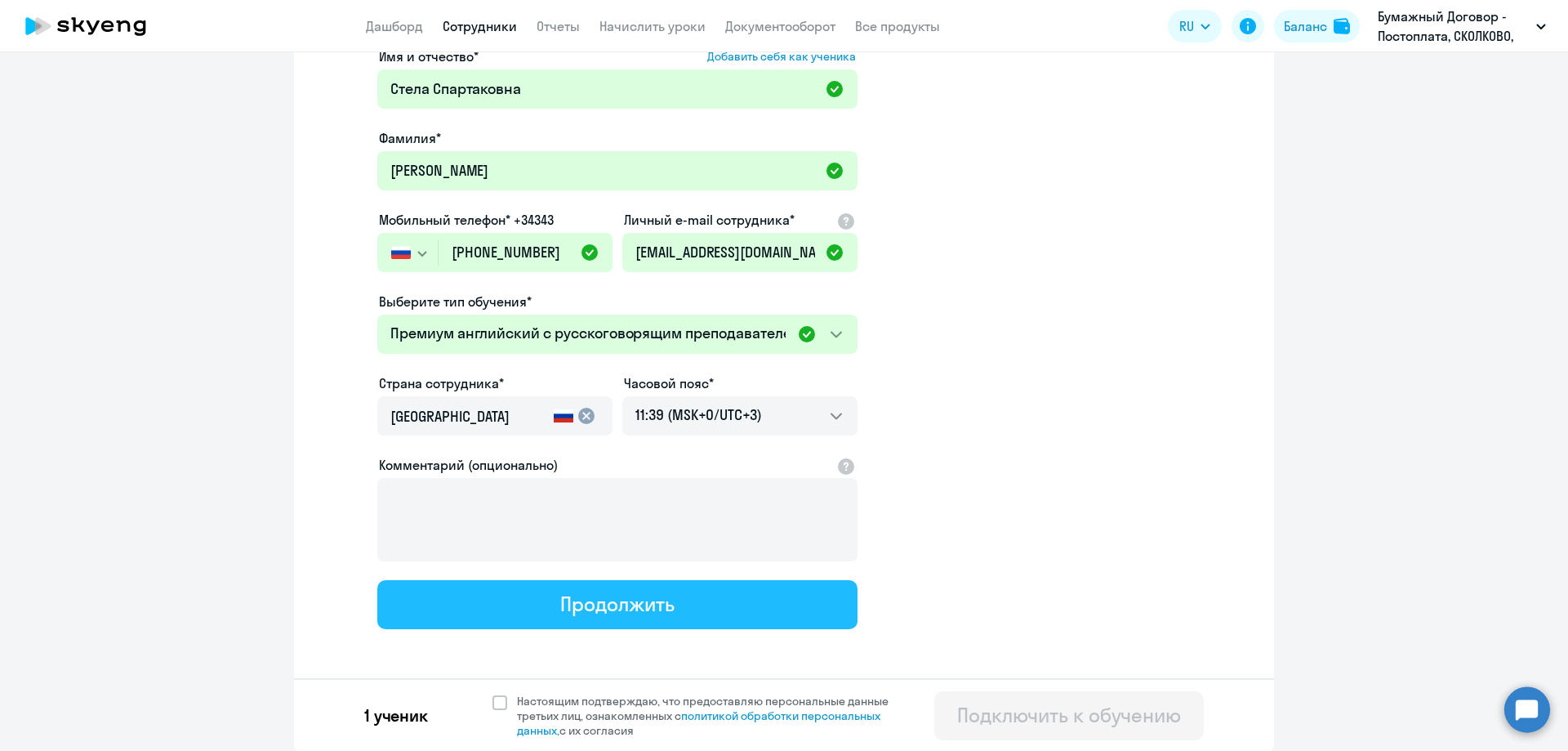
click at [635, 598] on div "Продолжить" at bounding box center [617, 603] width 113 height 27
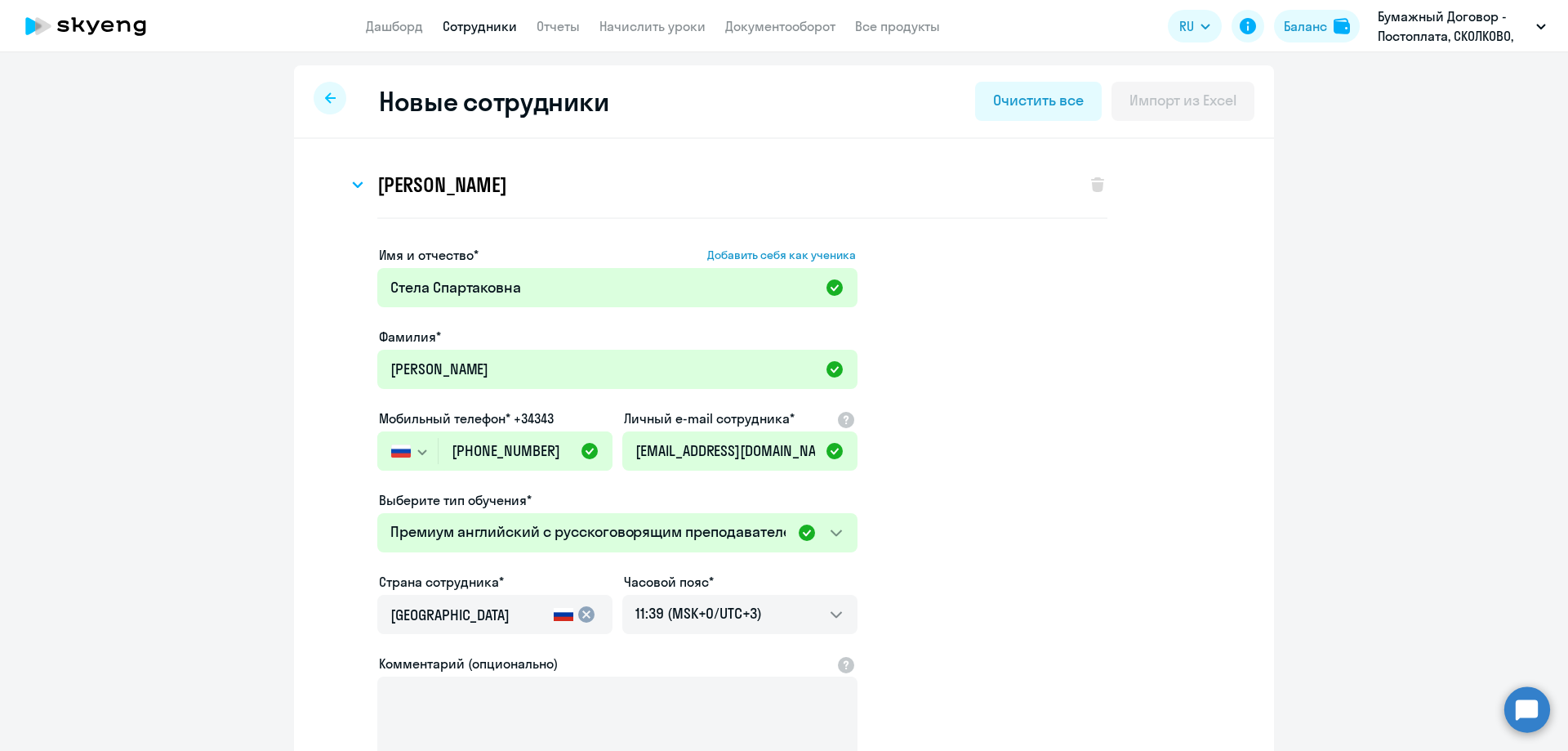
select select "english_adult_not_native_speaker_premium"
select select "3"
select select "english_adult_not_native_speaker_premium"
select select "3"
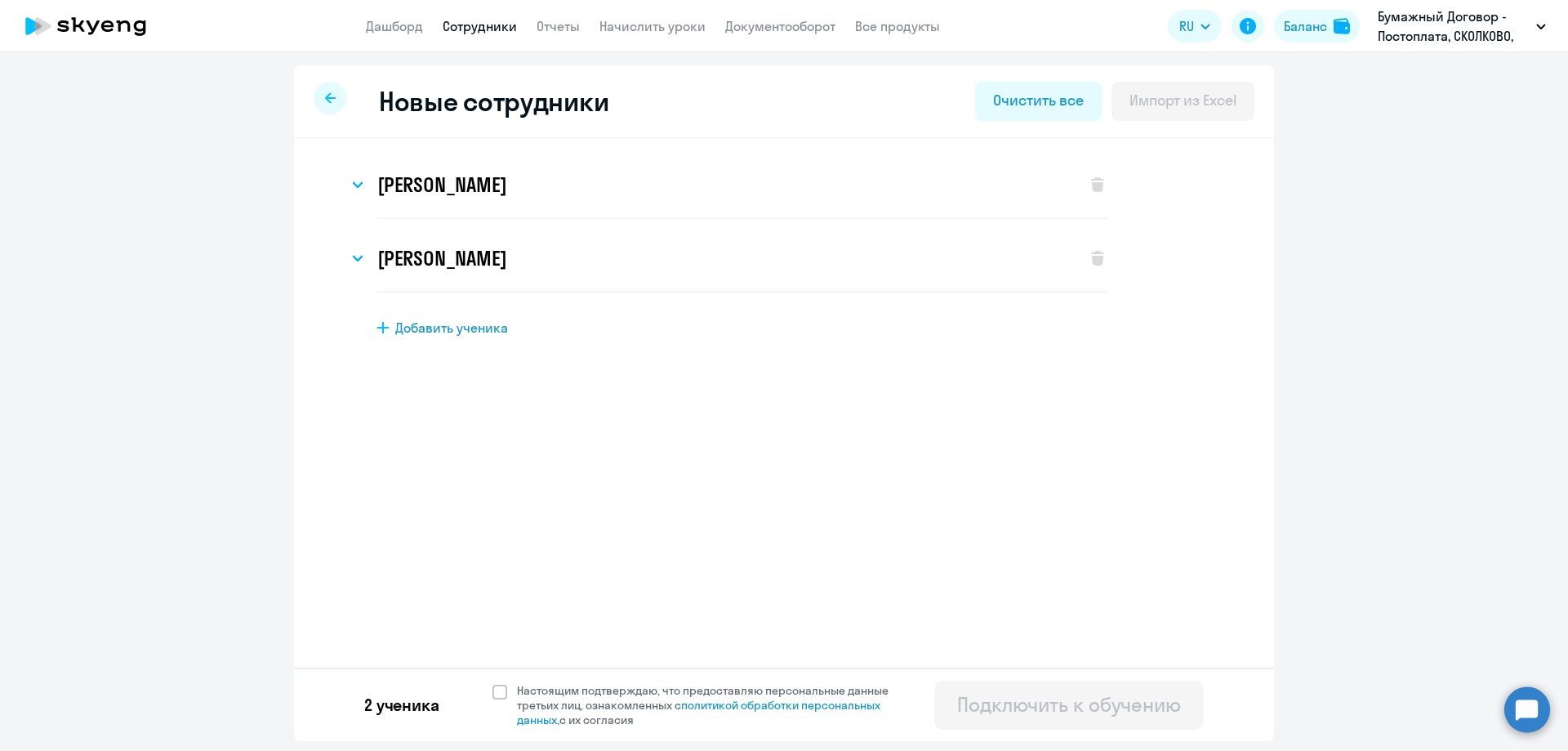
scroll to position [0, 0]
click at [452, 336] on span "Добавить ученика" at bounding box center [452, 328] width 113 height 18
select select "english_adult_not_native_speaker"
select select "3"
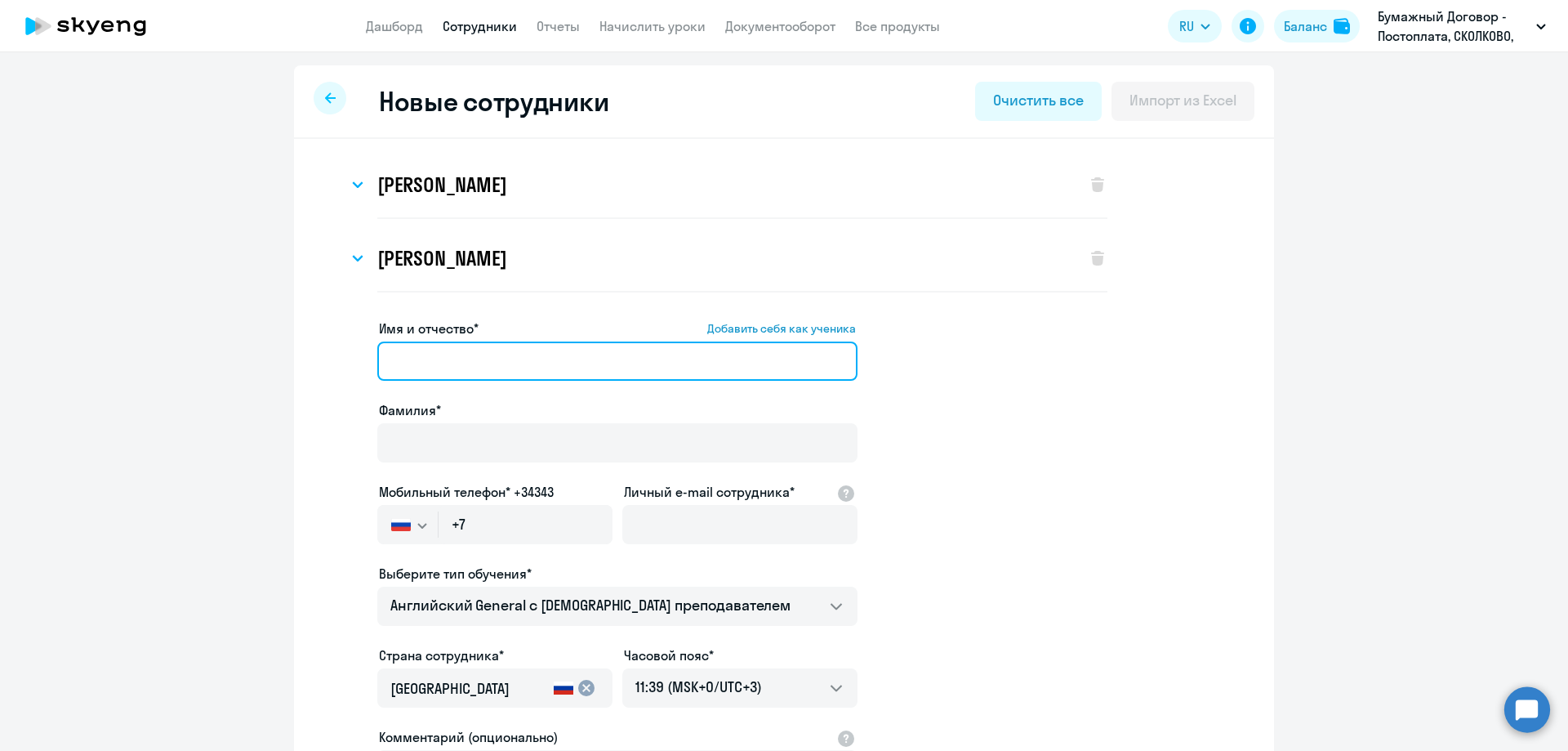
click at [452, 354] on input "Имя и отчество* Добавить себя как ученика" at bounding box center [618, 361] width 480 height 39
paste input "[PERSON_NAME]"
drag, startPoint x: 460, startPoint y: 356, endPoint x: 313, endPoint y: 363, distance: 147.2
click at [313, 363] on div "[PERSON_NAME] Имя и отчество* Добавить себя как ученика [PERSON_NAME]* [PERSON_…" at bounding box center [784, 581] width 980 height 885
click at [442, 355] on input "[PERSON_NAME]" at bounding box center [618, 361] width 480 height 39
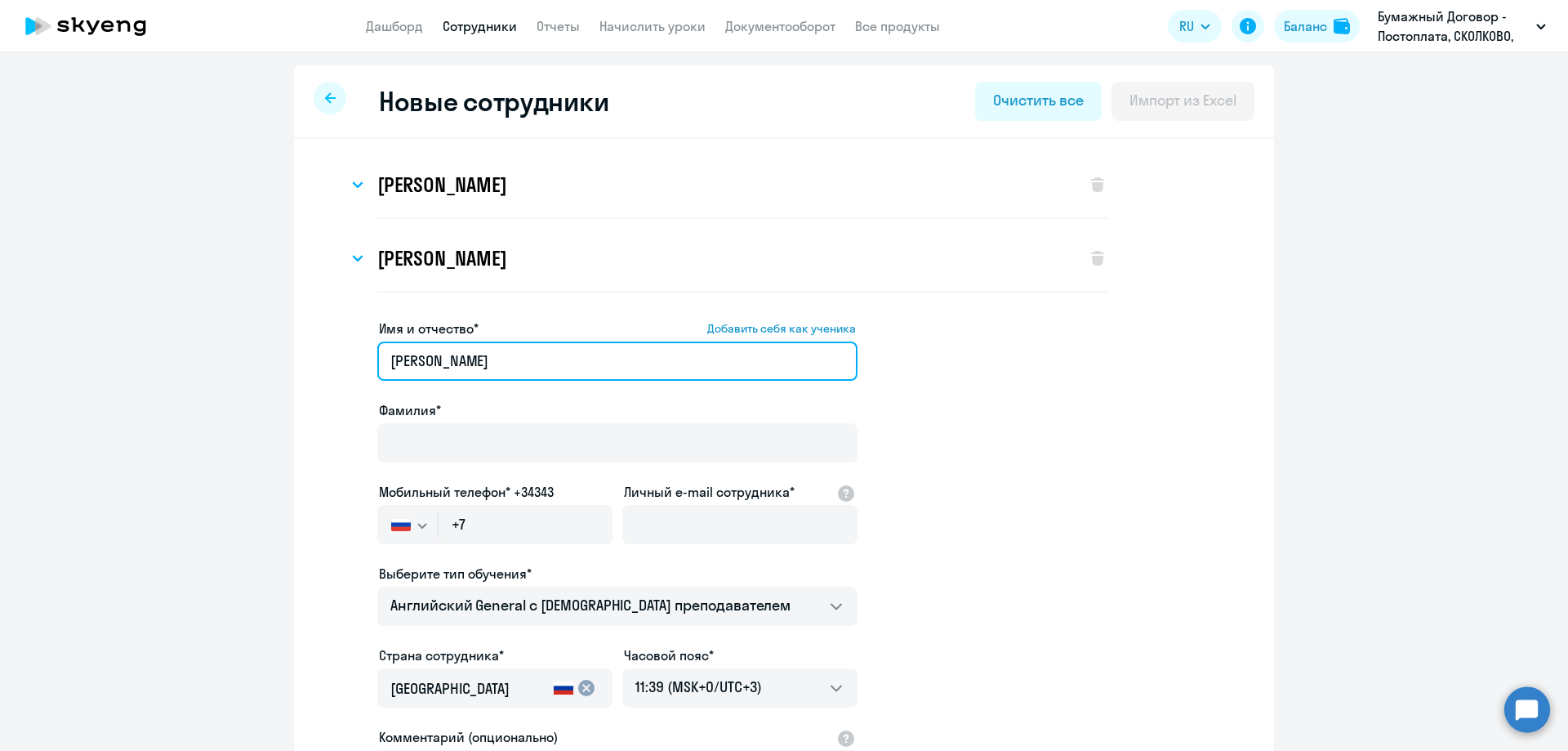
click at [459, 364] on input "[PERSON_NAME]" at bounding box center [618, 361] width 480 height 39
click at [453, 362] on input "[PERSON_NAME]" at bounding box center [618, 361] width 480 height 39
drag, startPoint x: 459, startPoint y: 360, endPoint x: 296, endPoint y: 371, distance: 163.4
click at [296, 371] on div "[PERSON_NAME] Имя и отчество* Добавить себя как ученика [PERSON_NAME]* [PERSON_…" at bounding box center [784, 581] width 980 height 885
type input "[PERSON_NAME]"
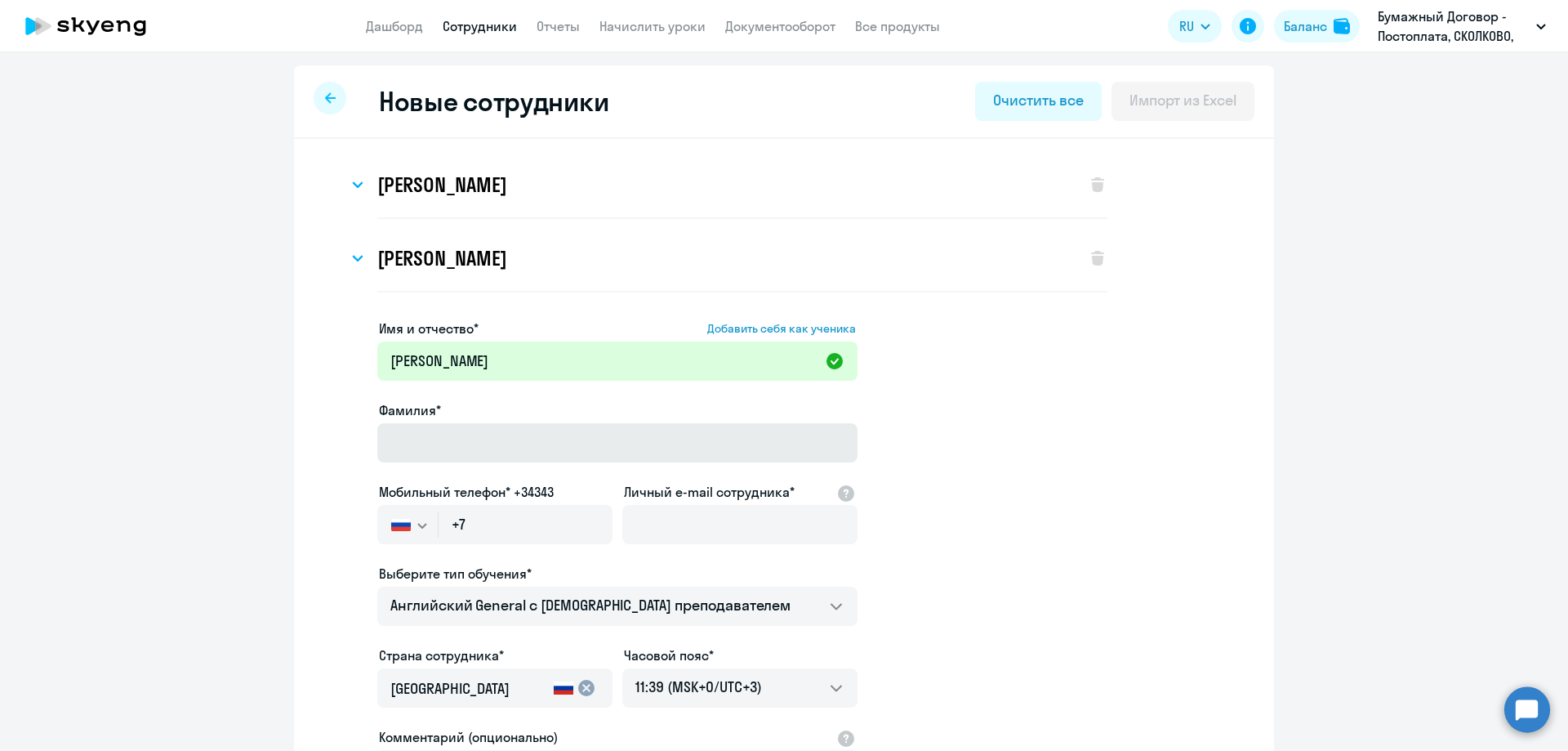
drag, startPoint x: 445, startPoint y: 467, endPoint x: 440, endPoint y: 450, distance: 17.7
click at [445, 466] on div at bounding box center [618, 466] width 480 height 7
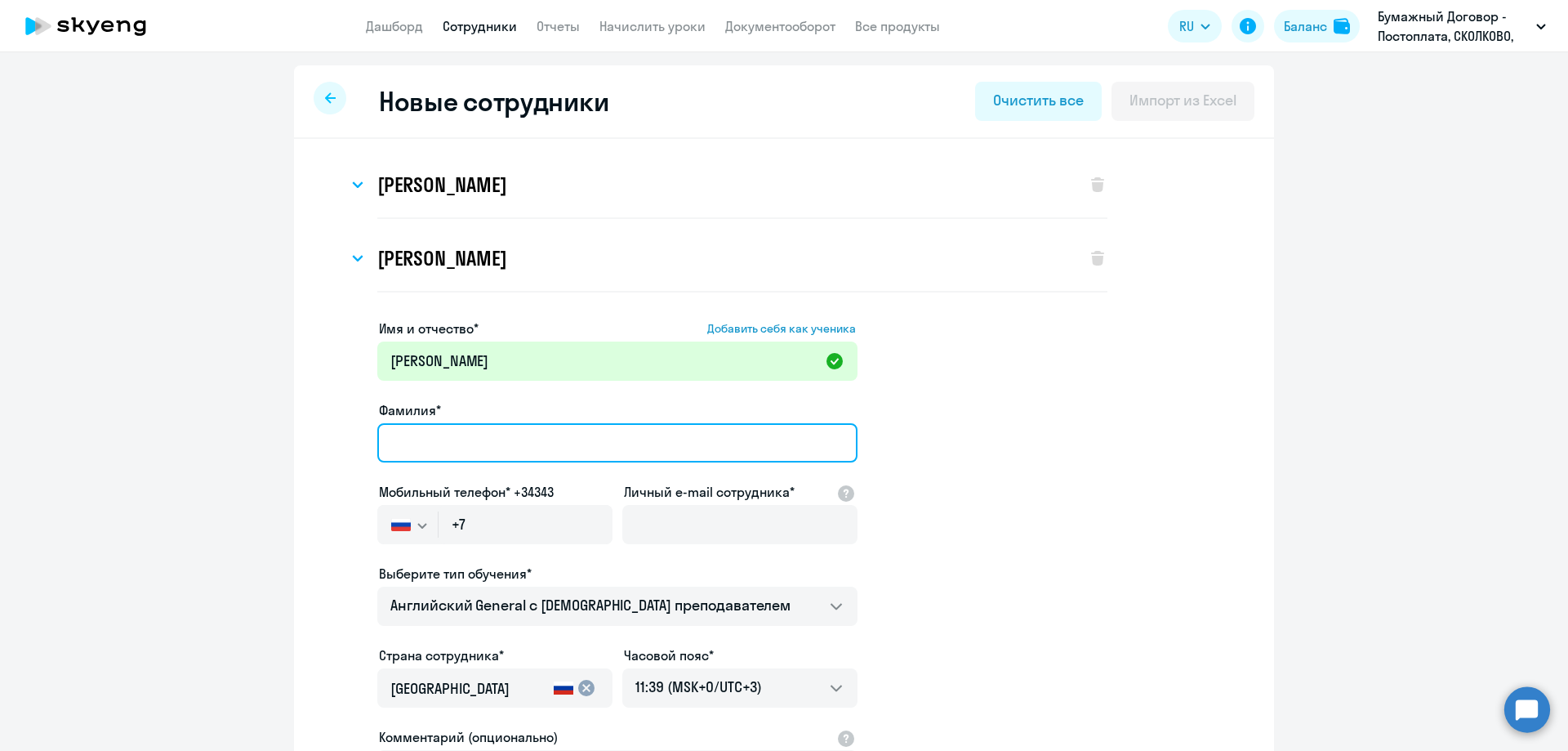
click at [440, 450] on input "Фамилия*" at bounding box center [618, 443] width 480 height 39
paste input "[PERSON_NAME]"
type input "[PERSON_NAME]"
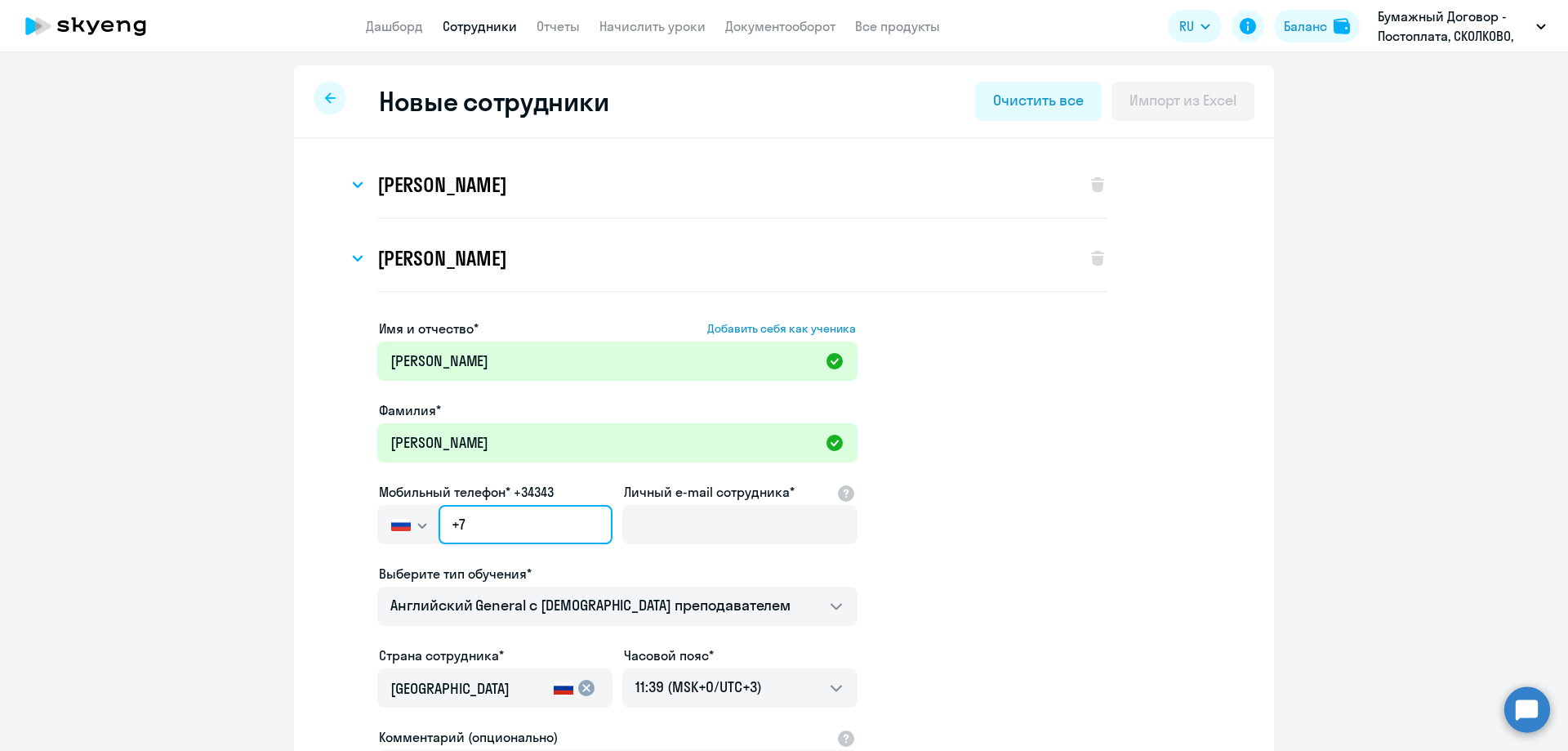
click at [479, 525] on input "+7" at bounding box center [525, 525] width 174 height 39
paste input "[PHONE_NUMBER]"
type input "[PHONE_NUMBER]"
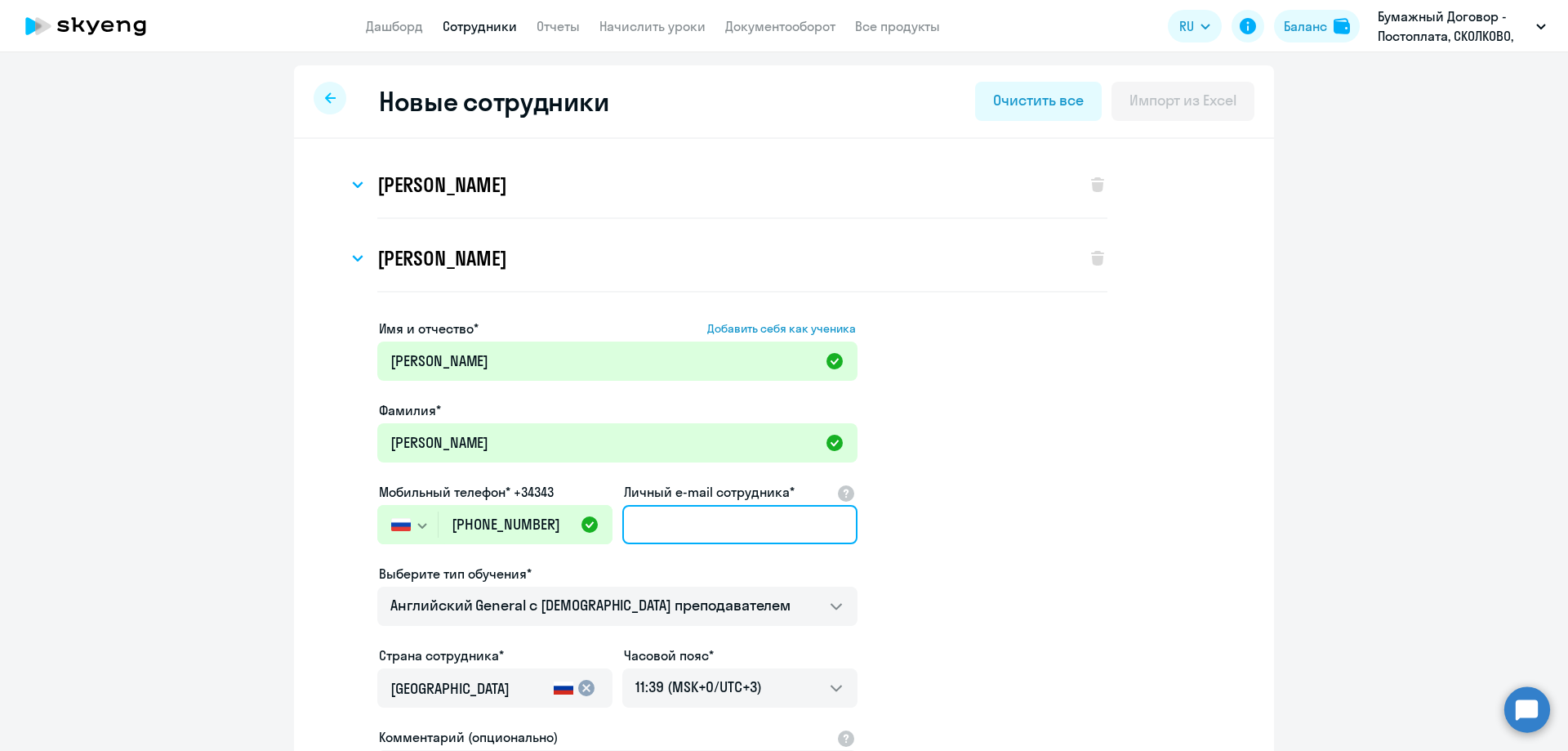
click at [654, 527] on input "Личный e-mail сотрудника*" at bounding box center [740, 525] width 235 height 39
paste input "[EMAIL_ADDRESS][DOMAIN_NAME]"
type input "[EMAIL_ADDRESS][DOMAIN_NAME]"
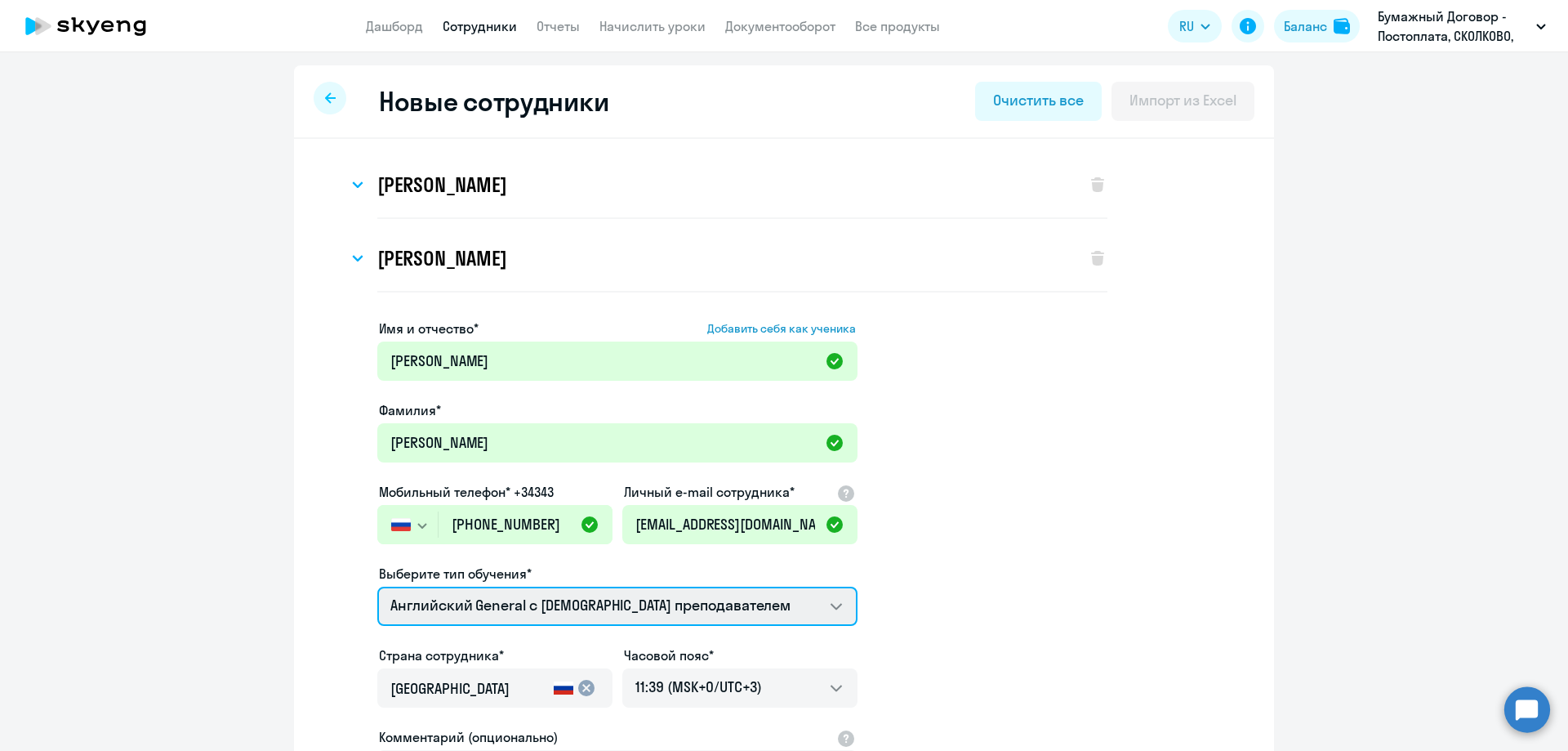
click at [570, 597] on select "Screening Test Talks 15 минутные разговоры на английском Премиум [DEMOGRAPHIC_D…" at bounding box center [618, 606] width 480 height 39
select select "english_adult_not_native_speaker_premium"
click at [378, 587] on select "Screening Test Talks 15 минутные разговоры на английском Премиум [DEMOGRAPHIC_D…" at bounding box center [618, 606] width 480 height 39
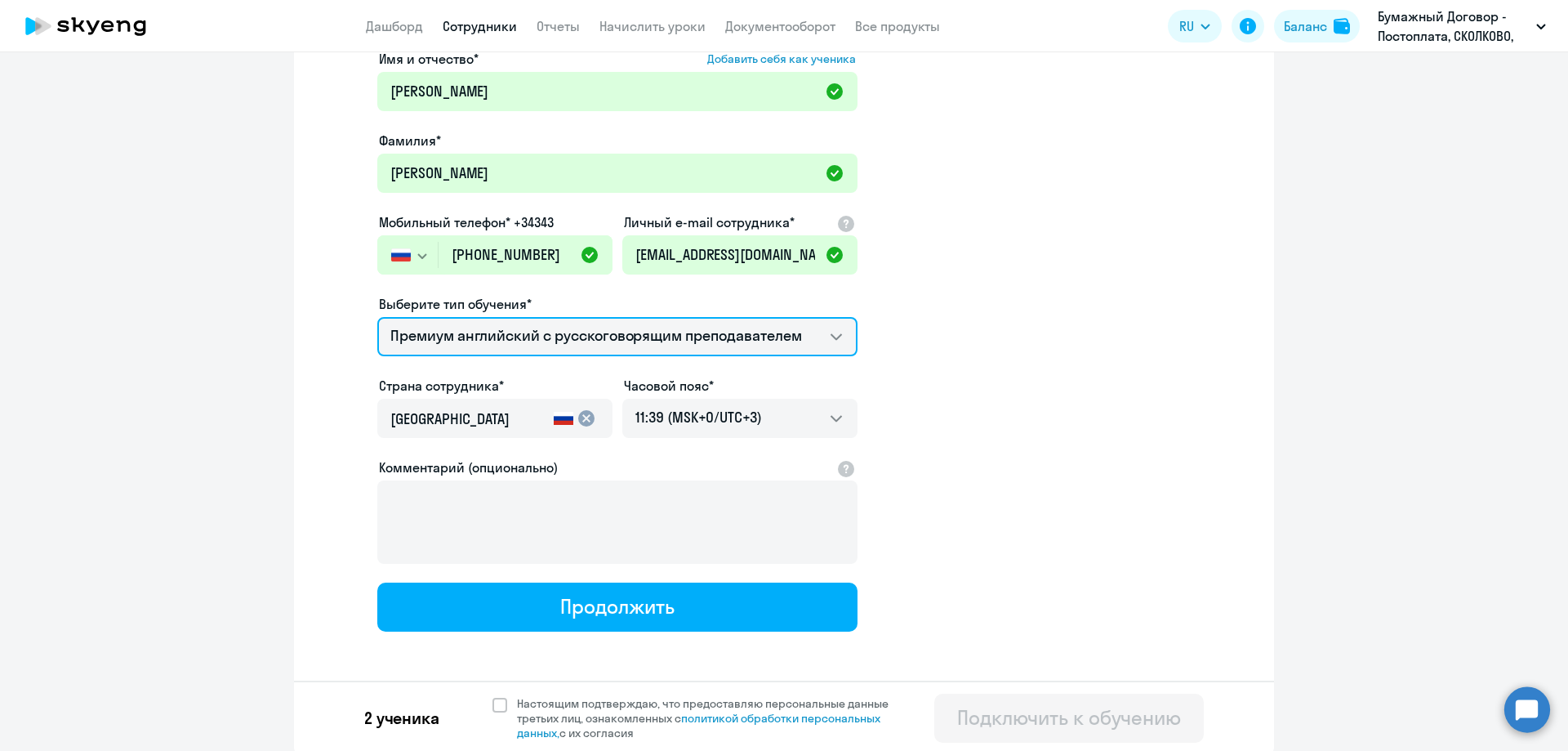
scroll to position [272, 0]
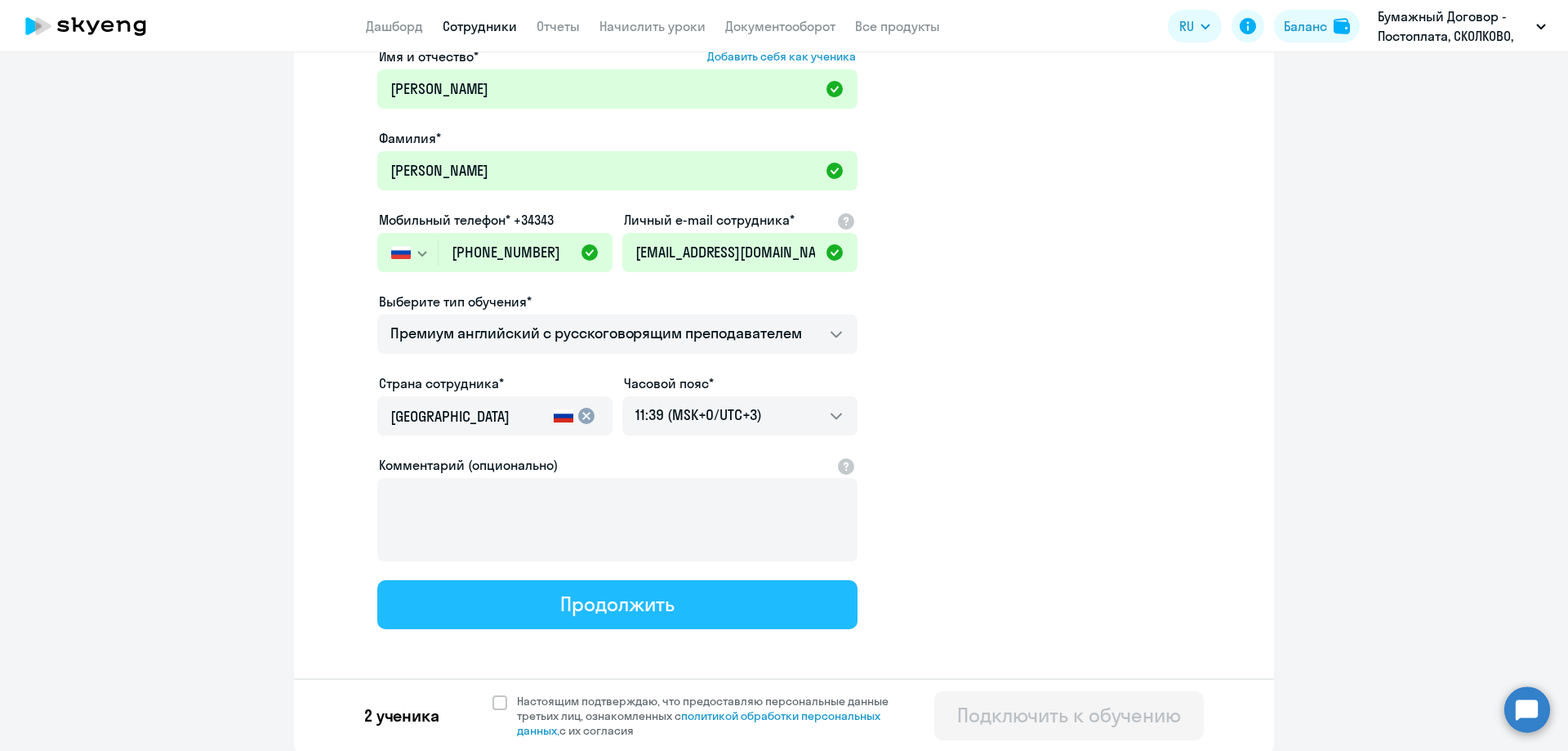
click at [623, 608] on div "Продолжить" at bounding box center [617, 603] width 113 height 27
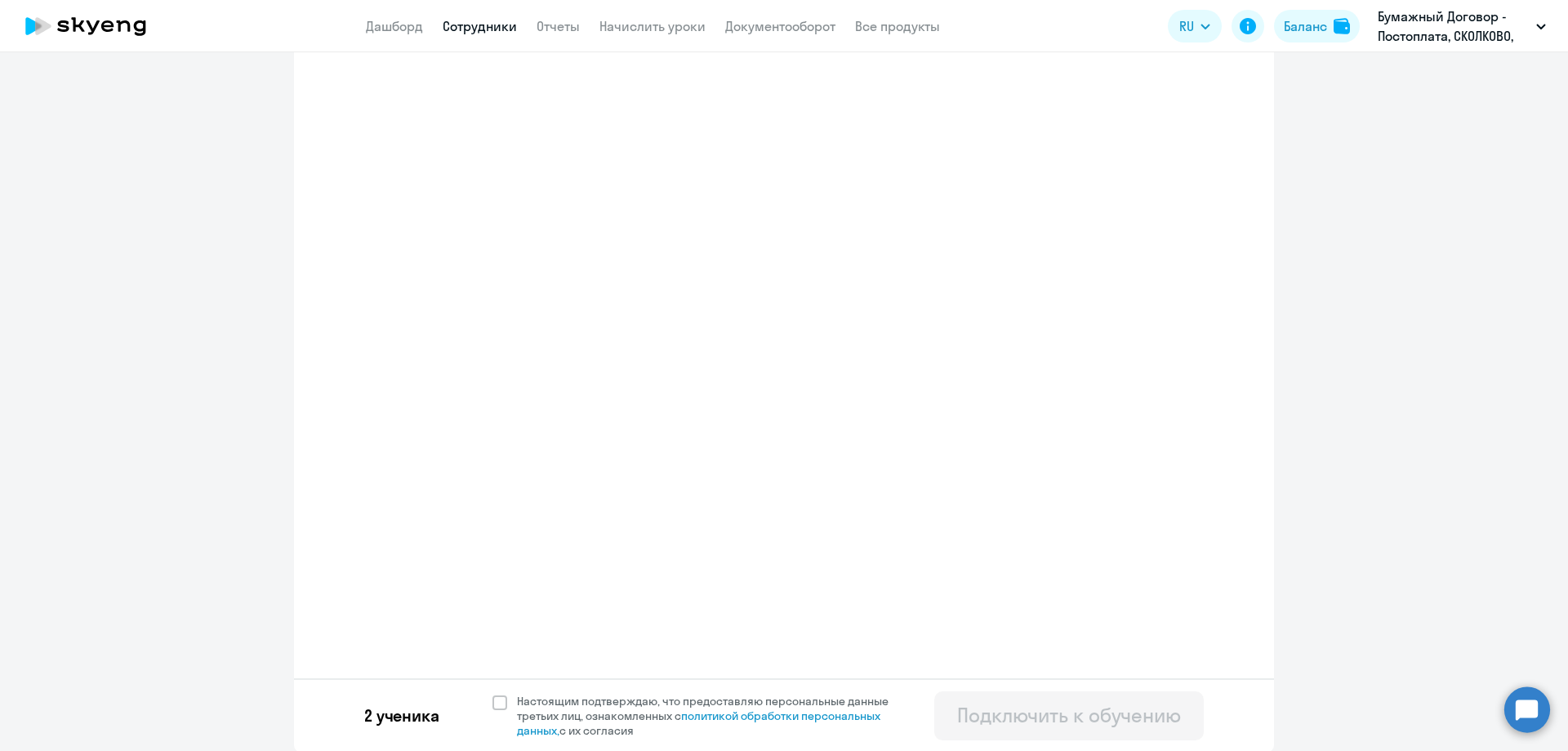
select select "english_adult_not_native_speaker_premium"
select select "3"
select select "english_adult_not_native_speaker_premium"
select select "3"
select select "english_adult_not_native_speaker_premium"
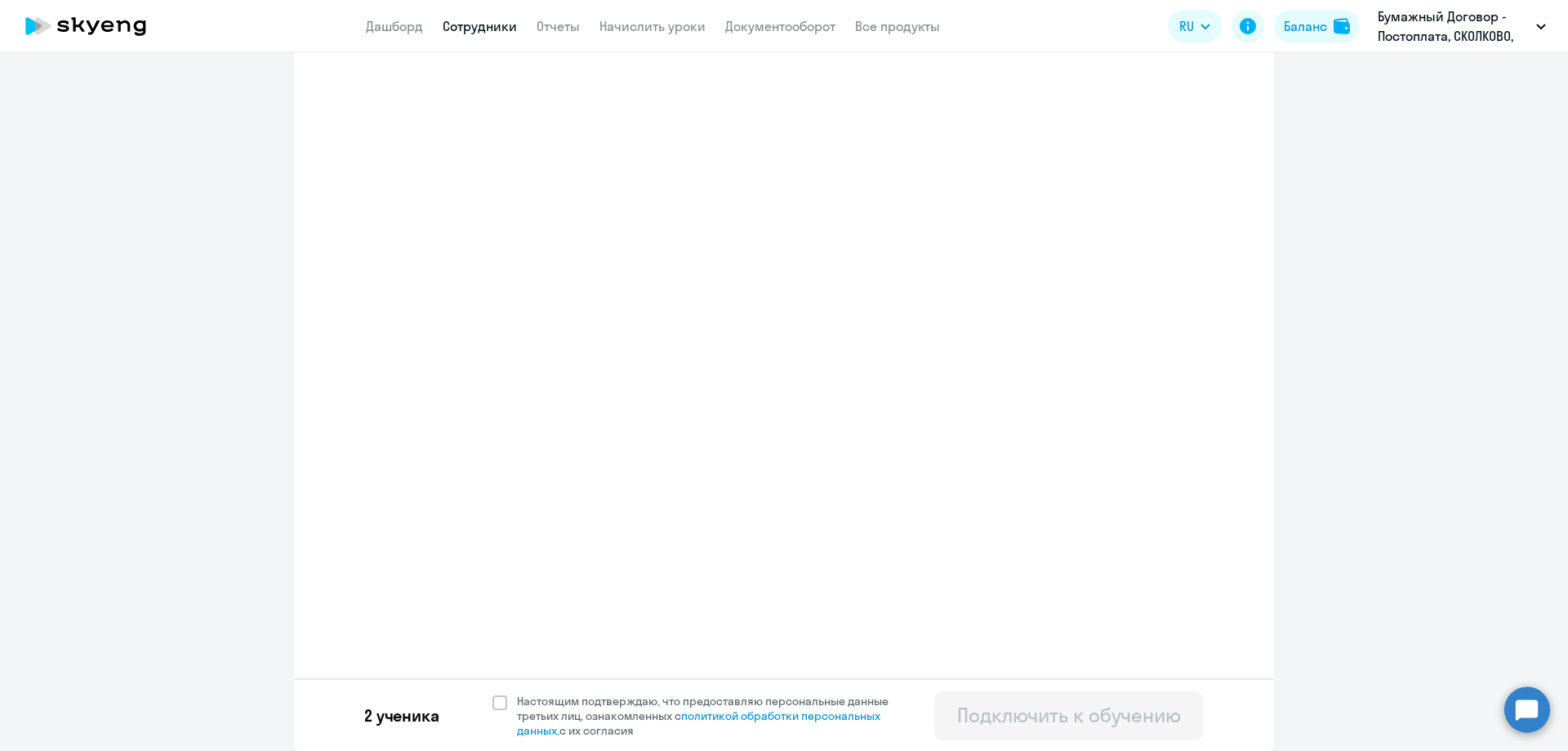
select select "3"
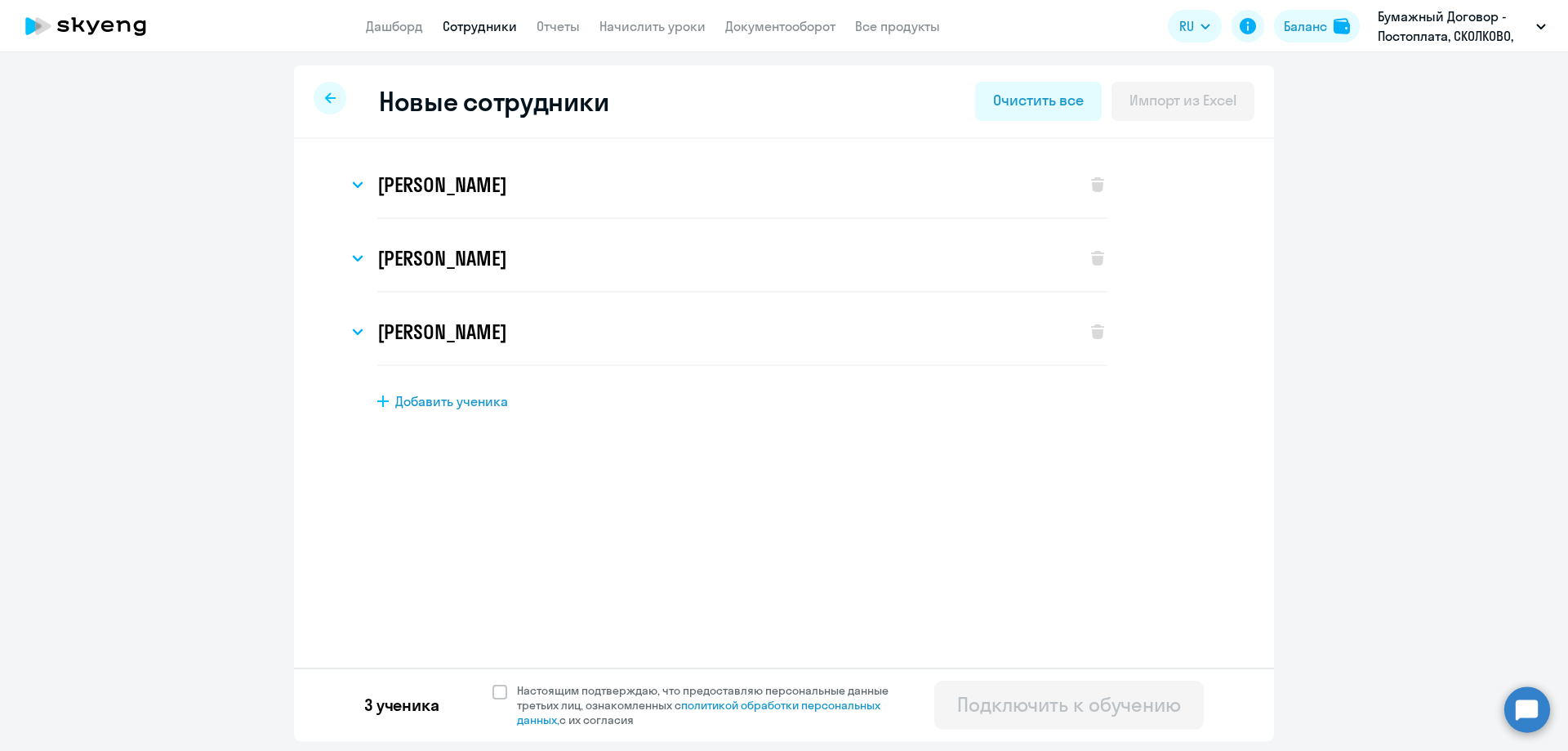
scroll to position [0, 0]
click at [447, 406] on span "Добавить ученика" at bounding box center [452, 401] width 113 height 18
select select "english_adult_not_native_speaker"
select select "3"
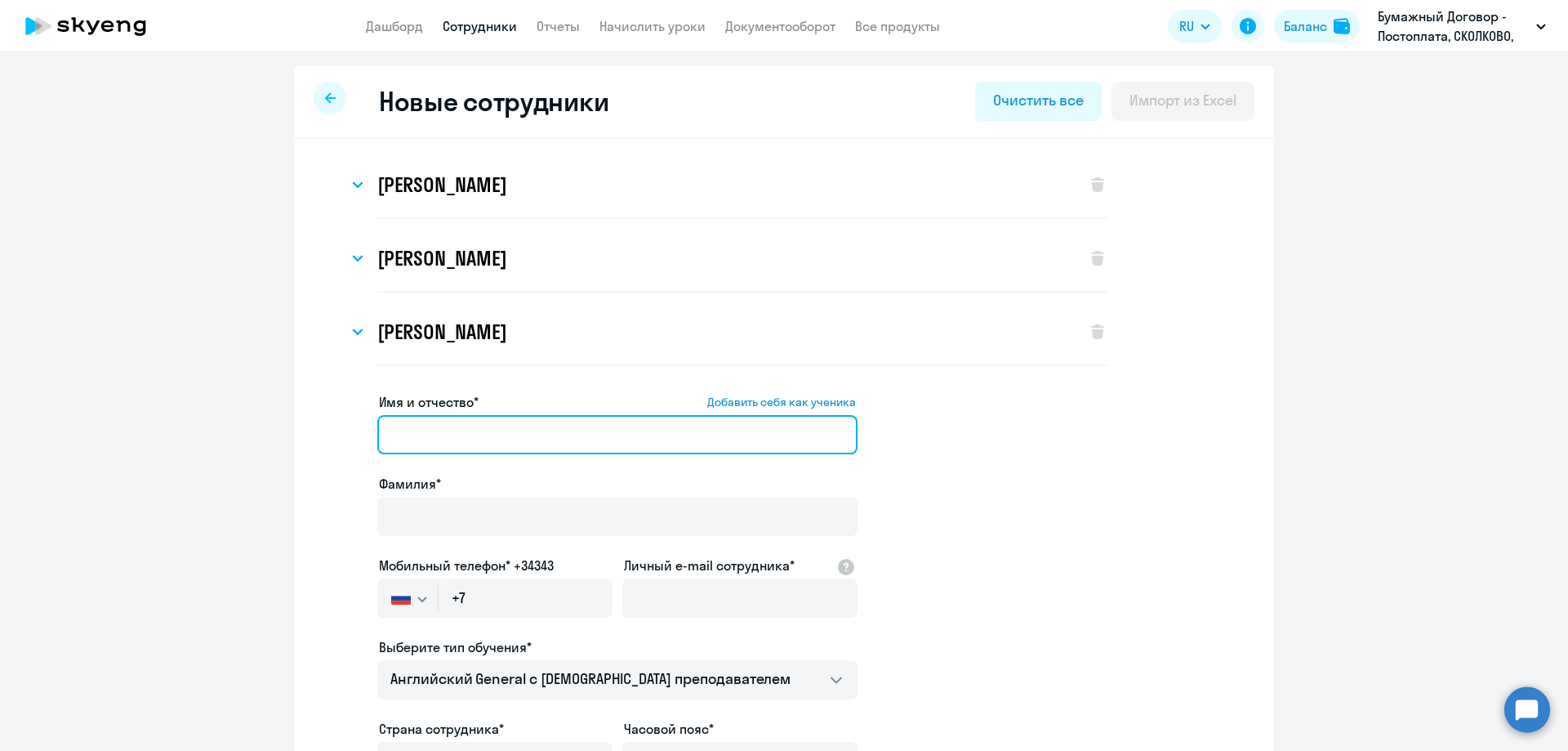
click at [510, 431] on input "Имя и отчество* Добавить себя как ученика" at bounding box center [618, 435] width 480 height 39
paste input "[PERSON_NAME]"
drag, startPoint x: 458, startPoint y: 433, endPoint x: 403, endPoint y: 401, distance: 63.6
click at [300, 400] on div "[PERSON_NAME] Имя и отчество* Добавить себя как ученика [PERSON_NAME]* [PERSON_…" at bounding box center [784, 618] width 980 height 959
type input "[PERSON_NAME]"
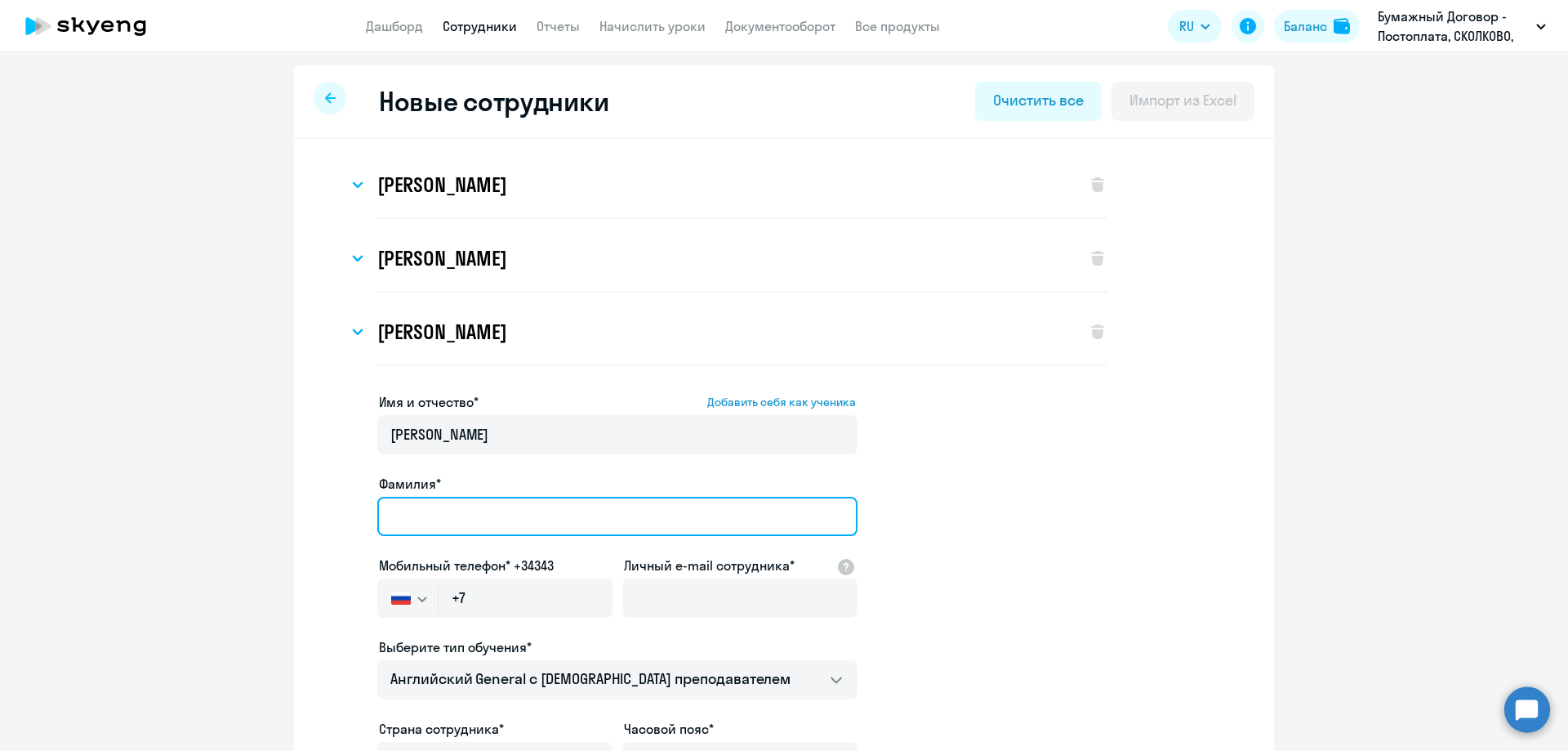
click at [450, 504] on input "Фамилия*" at bounding box center [618, 517] width 480 height 39
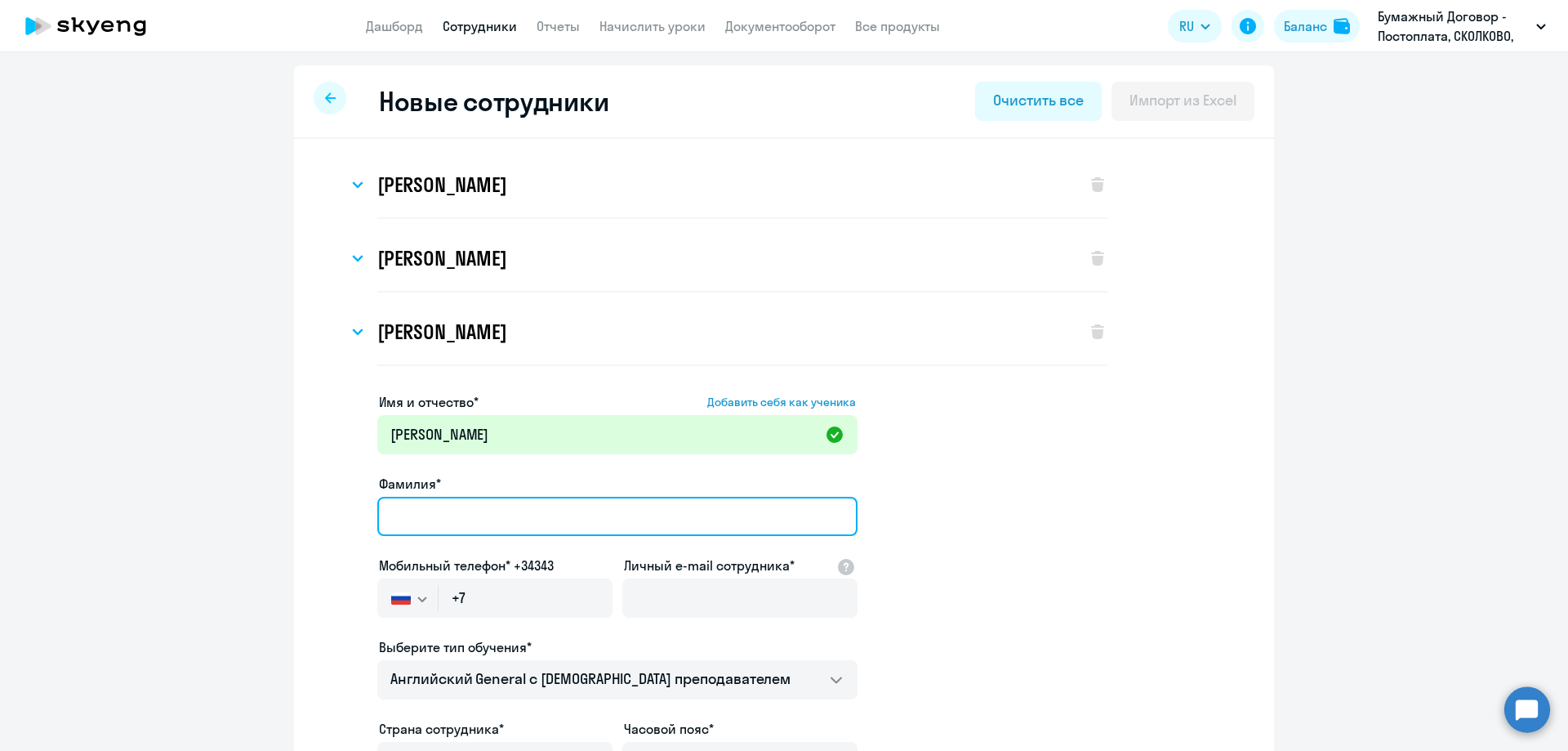
paste input "[PERSON_NAME]"
type input "[PERSON_NAME]"
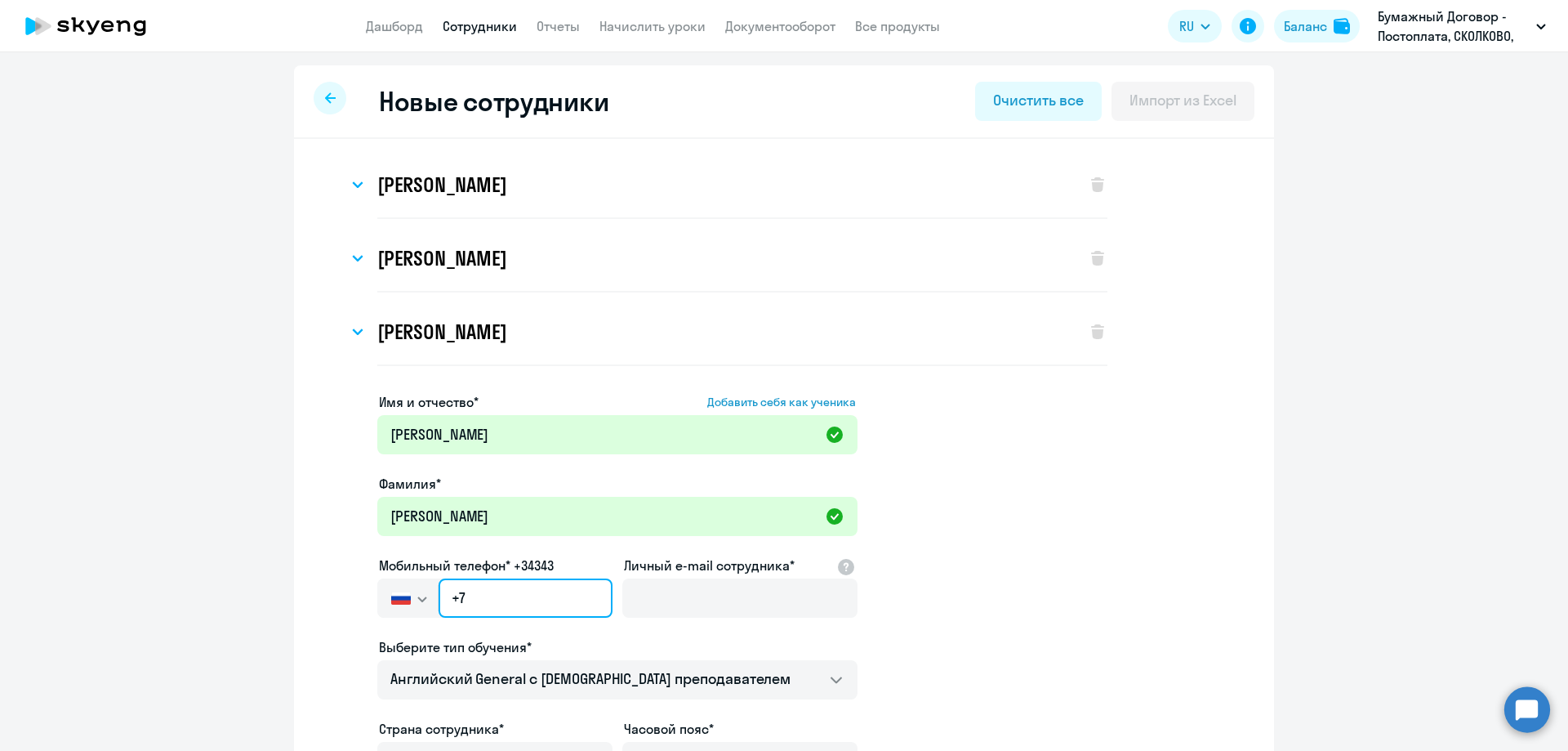
click at [495, 591] on input "+7" at bounding box center [525, 598] width 174 height 39
paste input "[PHONE_NUMBER]"
type input "[PHONE_NUMBER]"
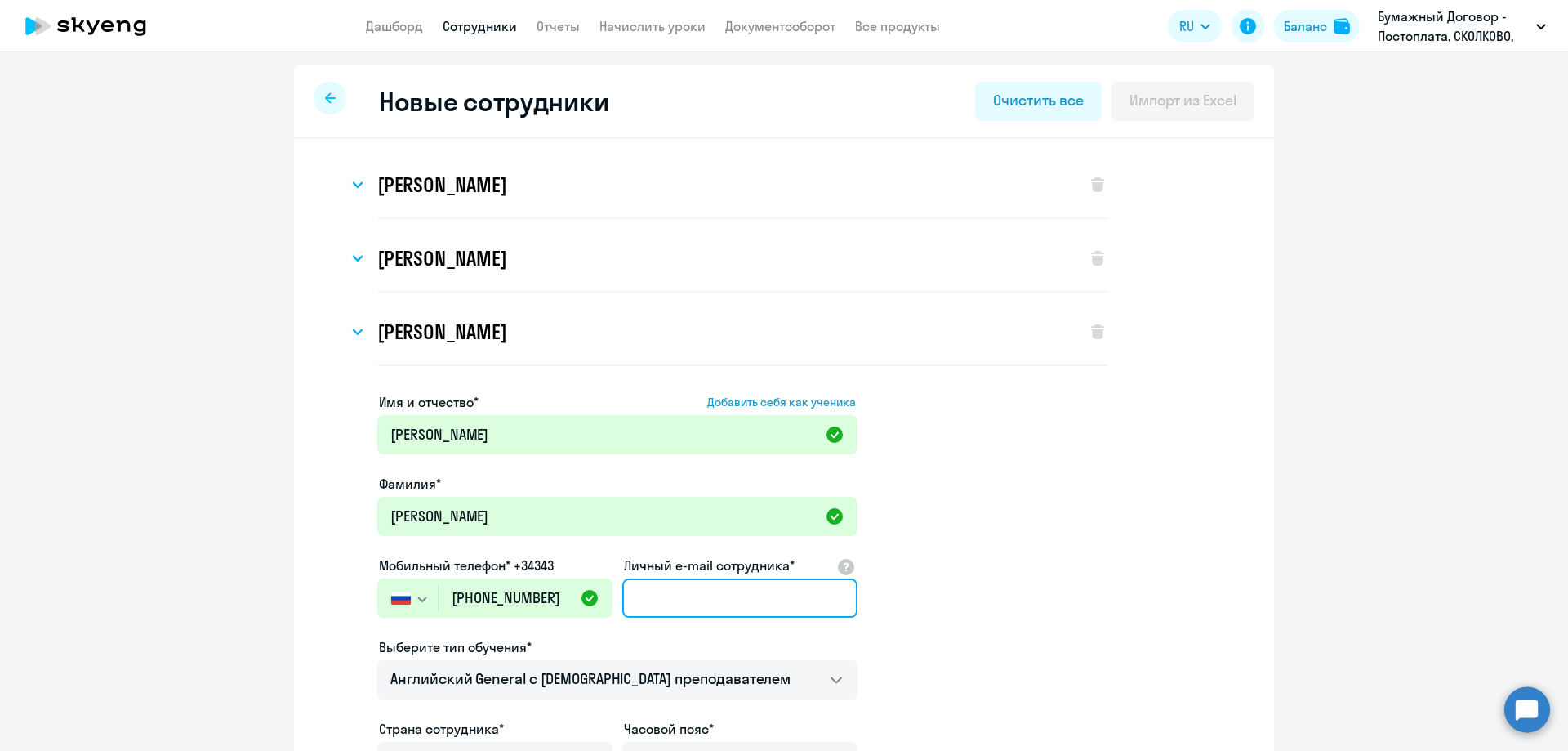
click at [698, 599] on input "Личный e-mail сотрудника*" at bounding box center [740, 598] width 235 height 39
paste input "[PERSON_NAME][EMAIL_ADDRESS][DOMAIN_NAME]"
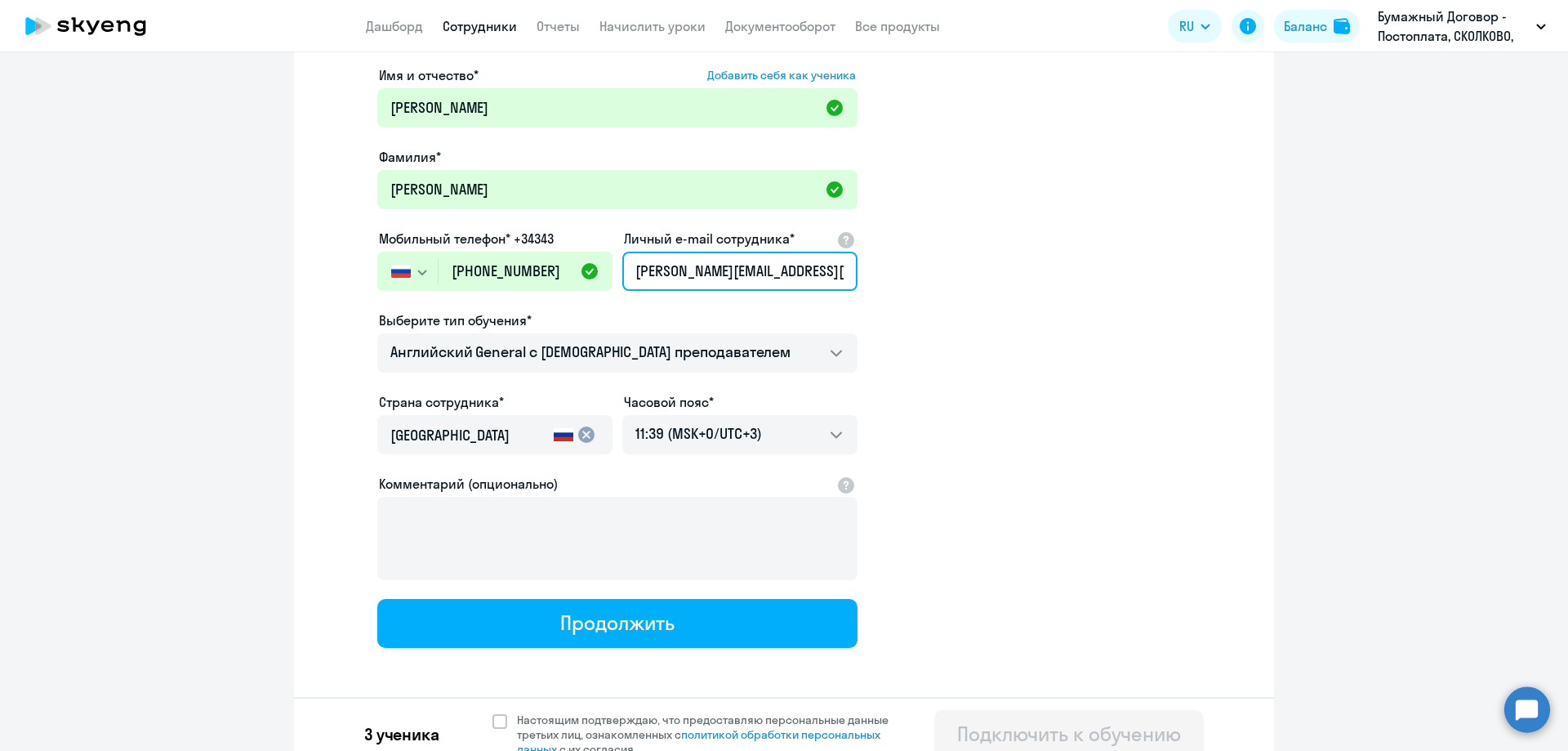
type input "[PERSON_NAME][EMAIL_ADDRESS][DOMAIN_NAME]"
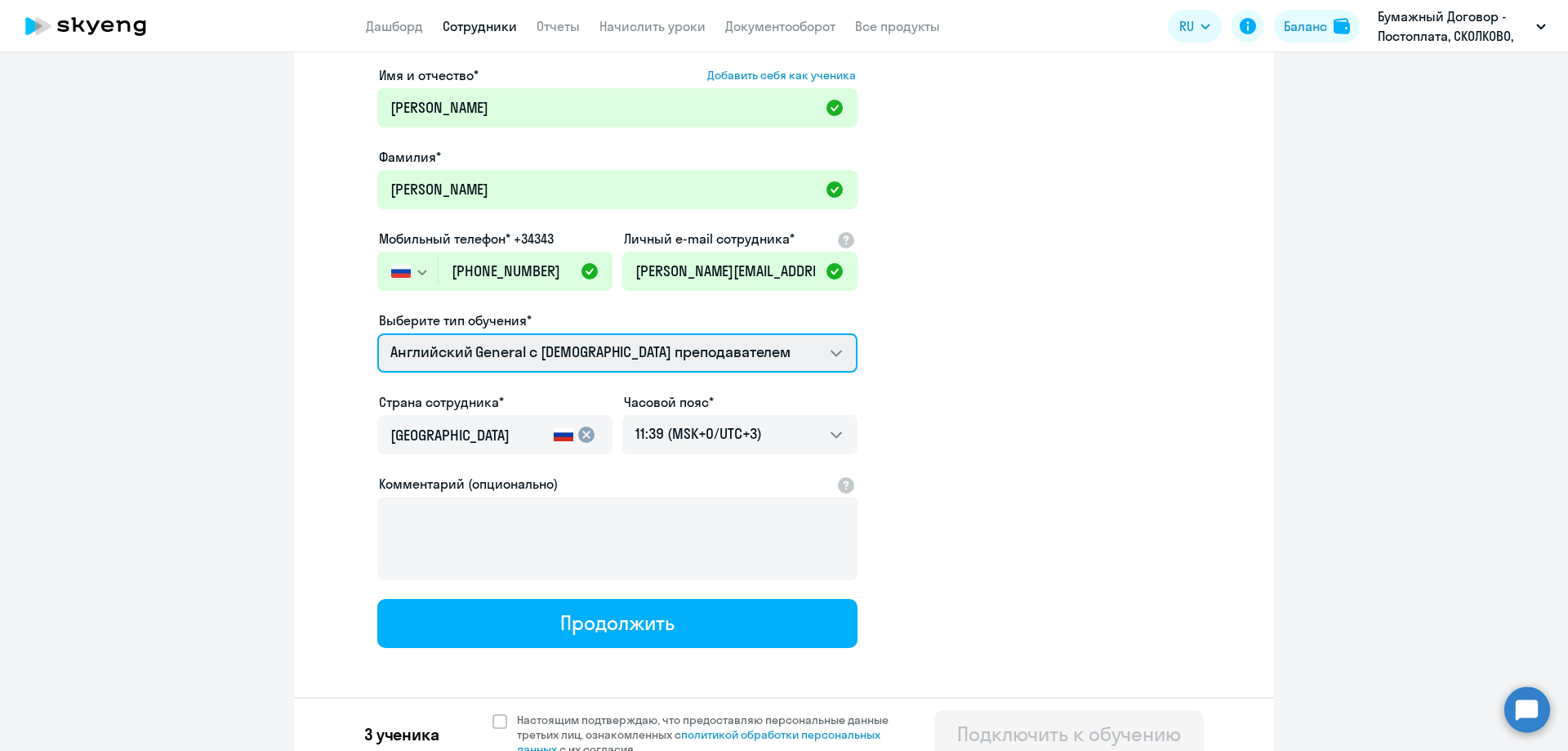
click at [489, 358] on select "Screening Test Talks 15 минутные разговоры на английском Премиум [DEMOGRAPHIC_D…" at bounding box center [618, 353] width 480 height 39
select select "english_adult_not_native_speaker_premium"
click at [378, 334] on select "Screening Test Talks 15 минутные разговоры на английском Премиум [DEMOGRAPHIC_D…" at bounding box center [618, 353] width 480 height 39
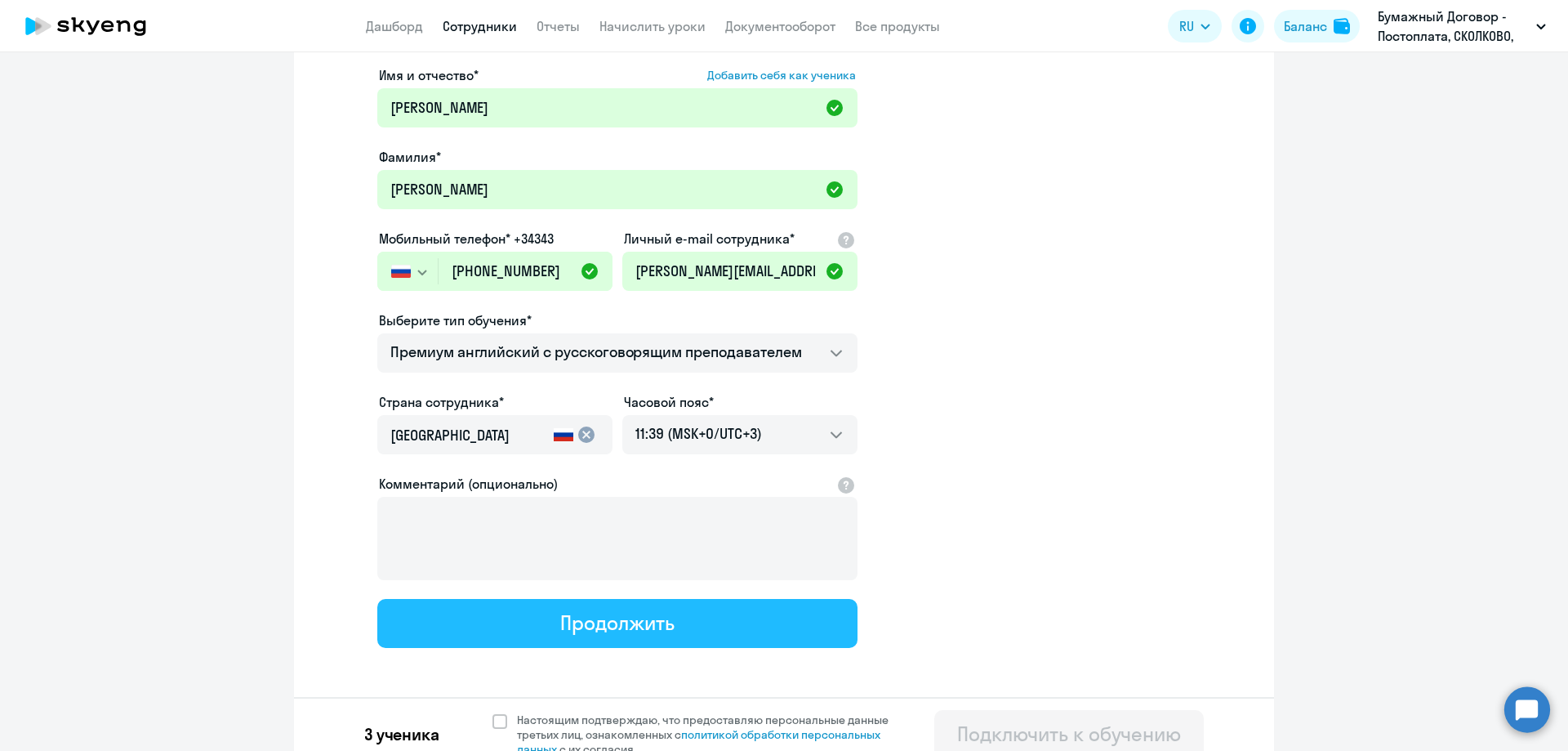
click at [595, 626] on div "Продолжить" at bounding box center [617, 622] width 113 height 27
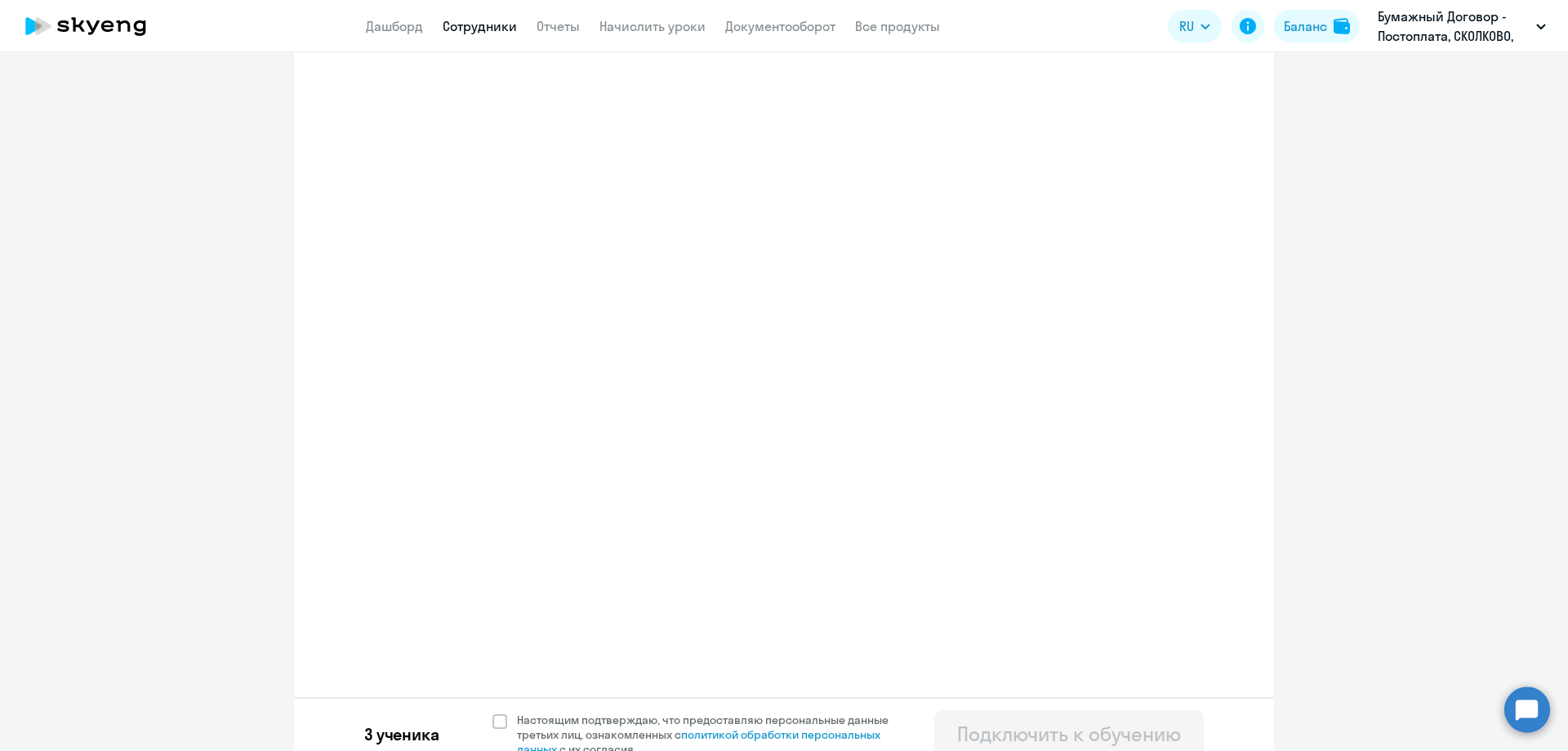
select select "english_adult_not_native_speaker_premium"
select select "3"
select select "english_adult_not_native_speaker_premium"
select select "3"
select select "english_adult_not_native_speaker_premium"
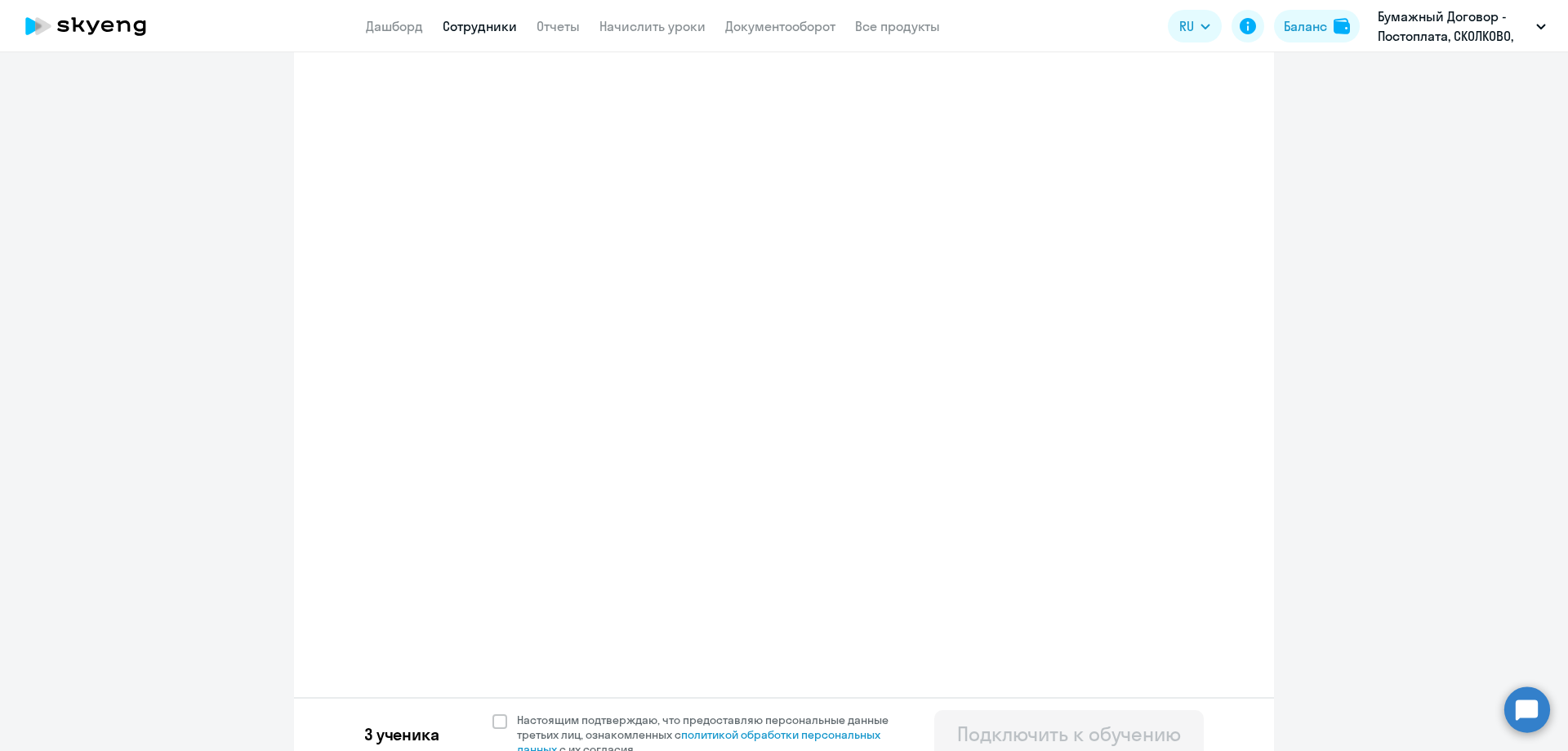
select select "3"
select select "english_adult_not_native_speaker_premium"
select select "3"
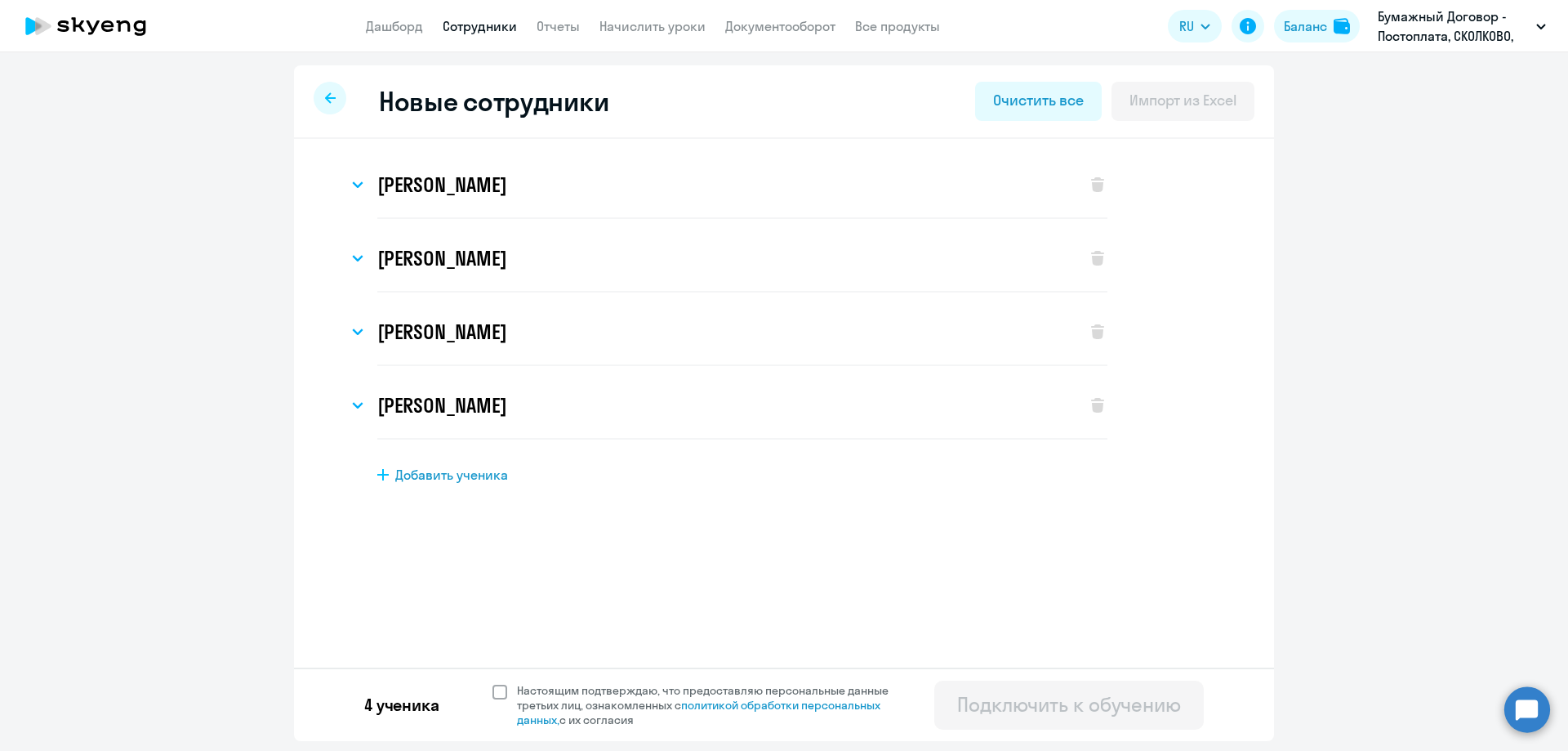
click at [502, 691] on span at bounding box center [500, 692] width 15 height 15
click at [493, 683] on input "Настоящим подтверждаю, что предоставляю персональные данные третьих лиц, ознако…" at bounding box center [492, 682] width 1 height 1
checkbox input "true"
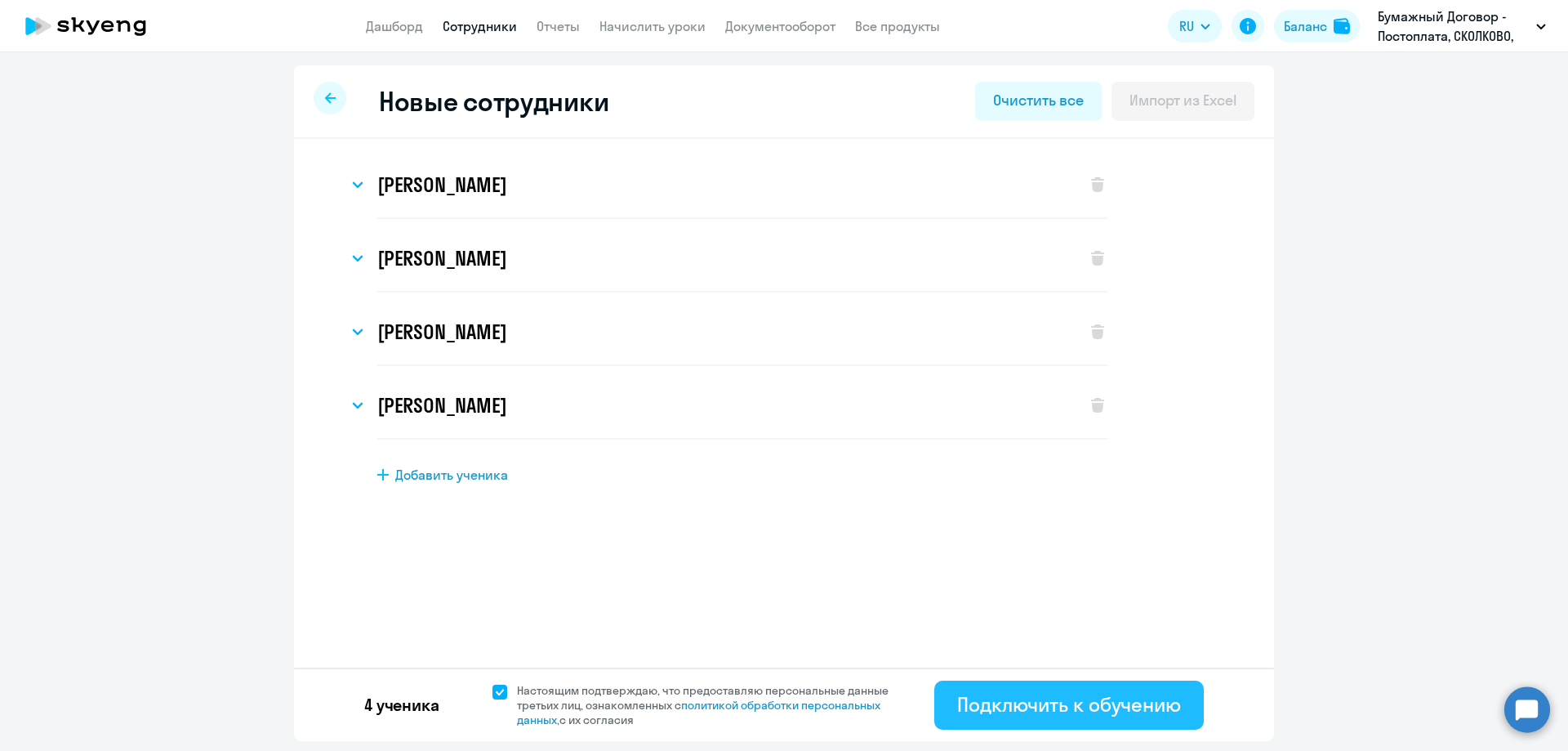
click at [1142, 708] on div "Подключить к обучению" at bounding box center [1068, 704] width 223 height 27
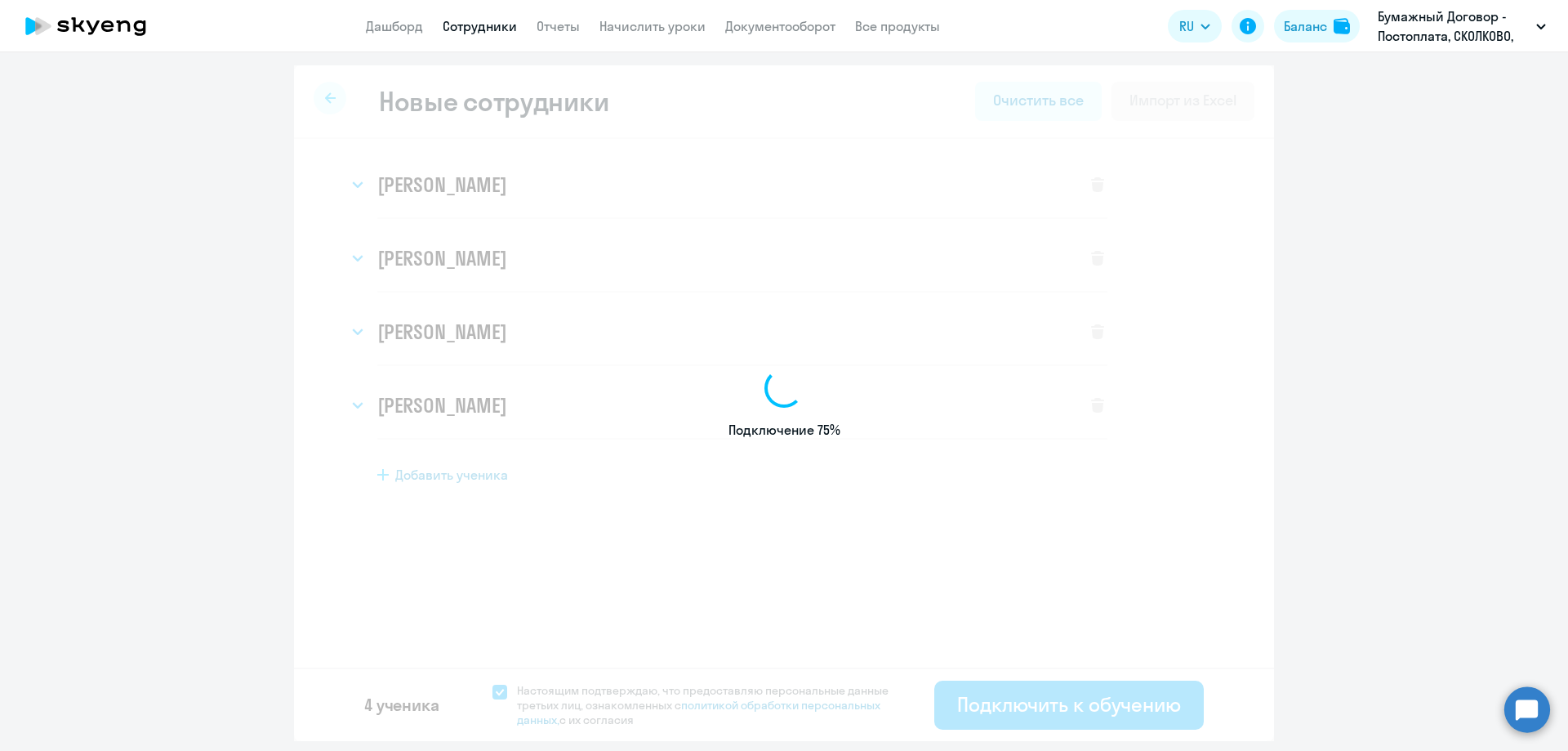
select select "english_adult_not_native_speaker_premium"
select select "3"
